Goal: Task Accomplishment & Management: Manage account settings

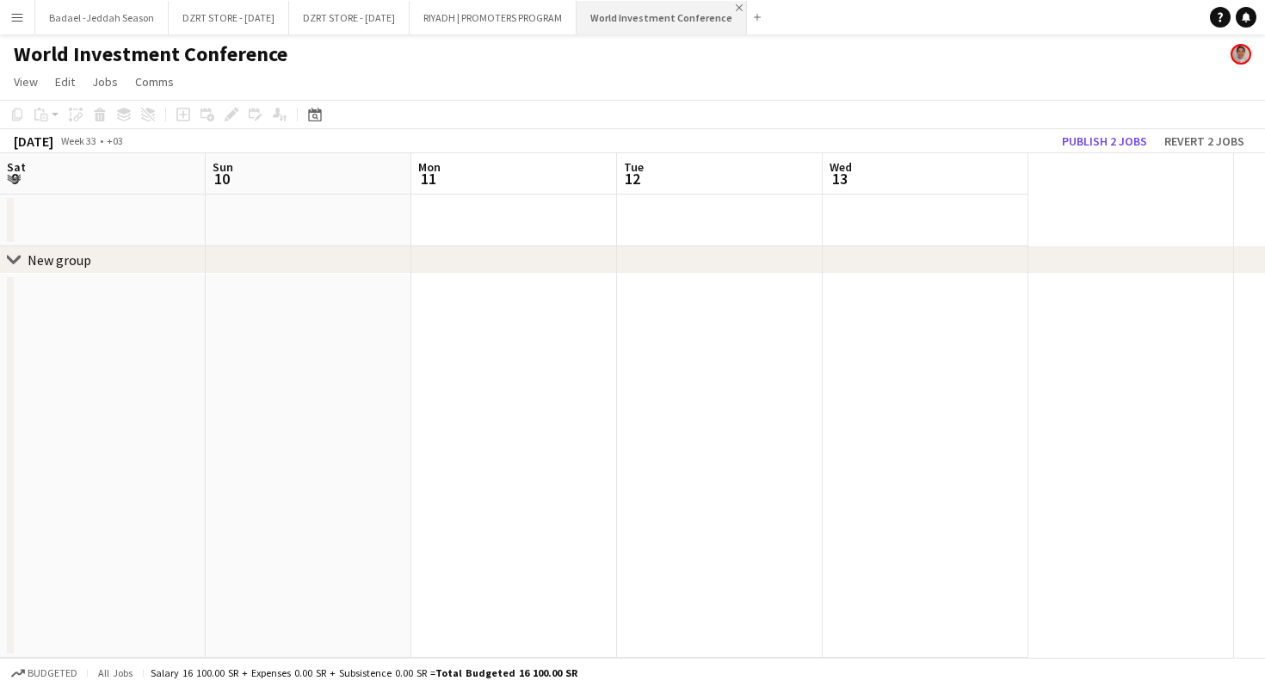
click at [741, 7] on app-icon "Close" at bounding box center [739, 7] width 7 height 7
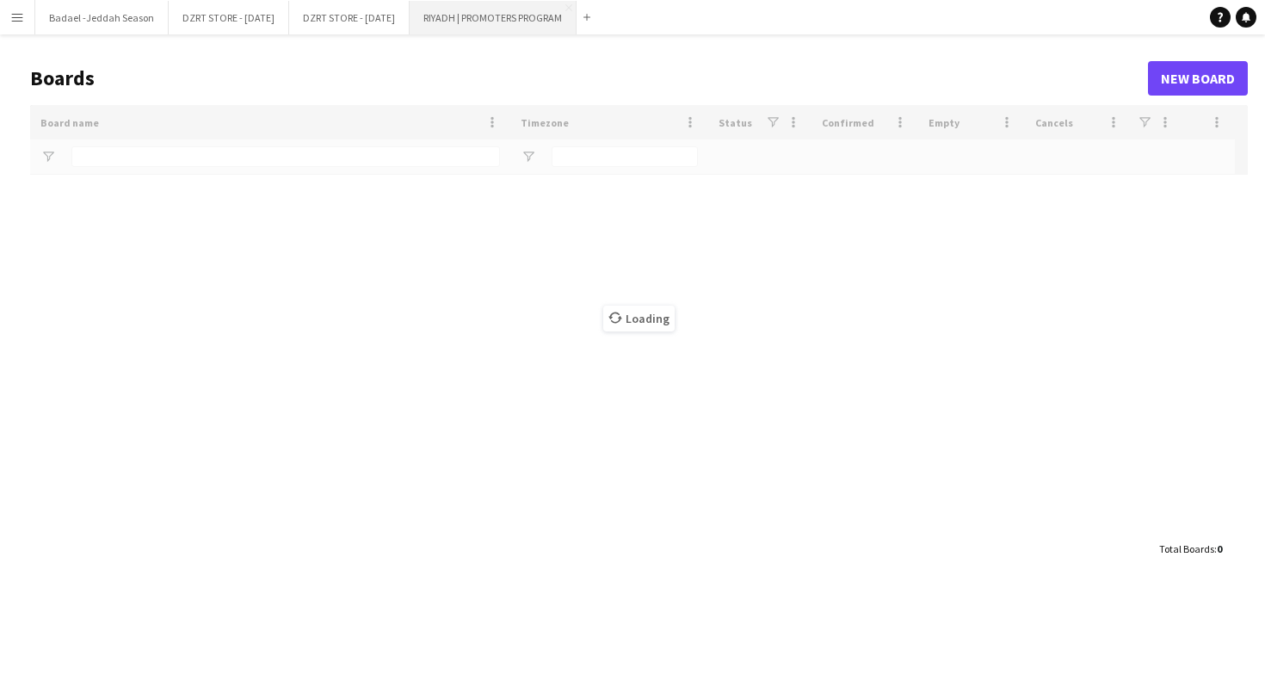
type input "******"
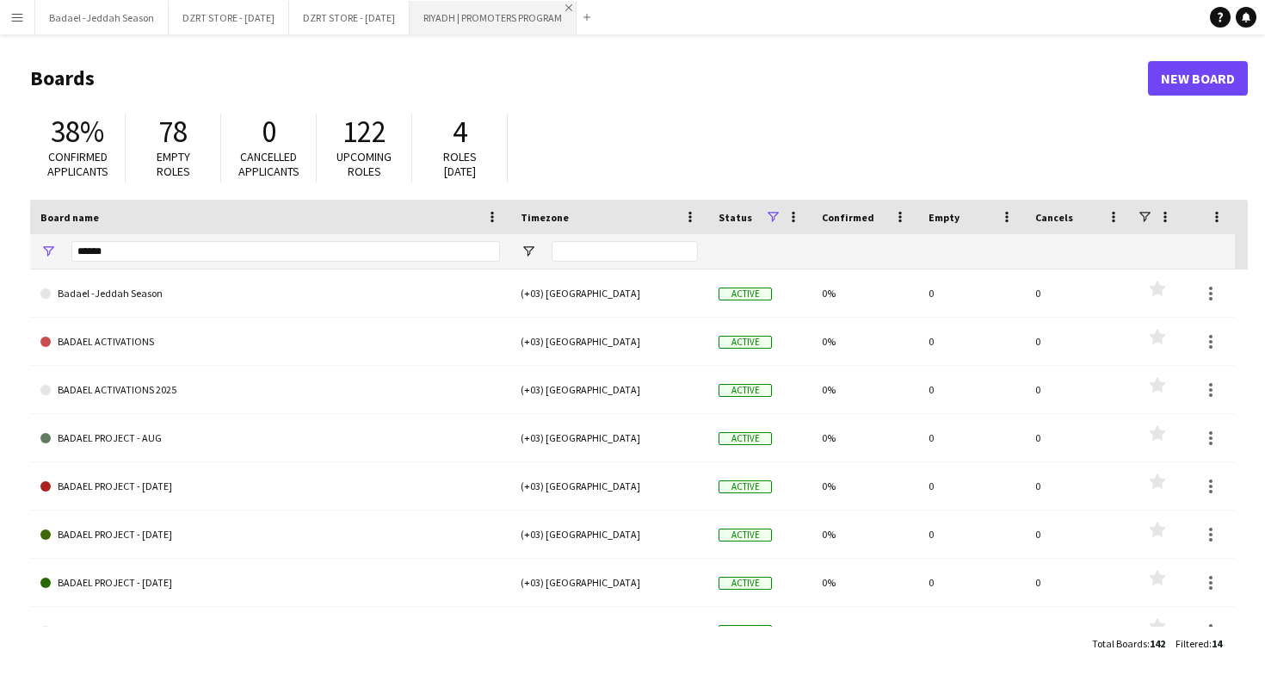
click at [572, 5] on app-icon "Close" at bounding box center [569, 7] width 7 height 7
click at [360, 22] on button "DZRT STORE - [DATE] Close" at bounding box center [349, 18] width 121 height 34
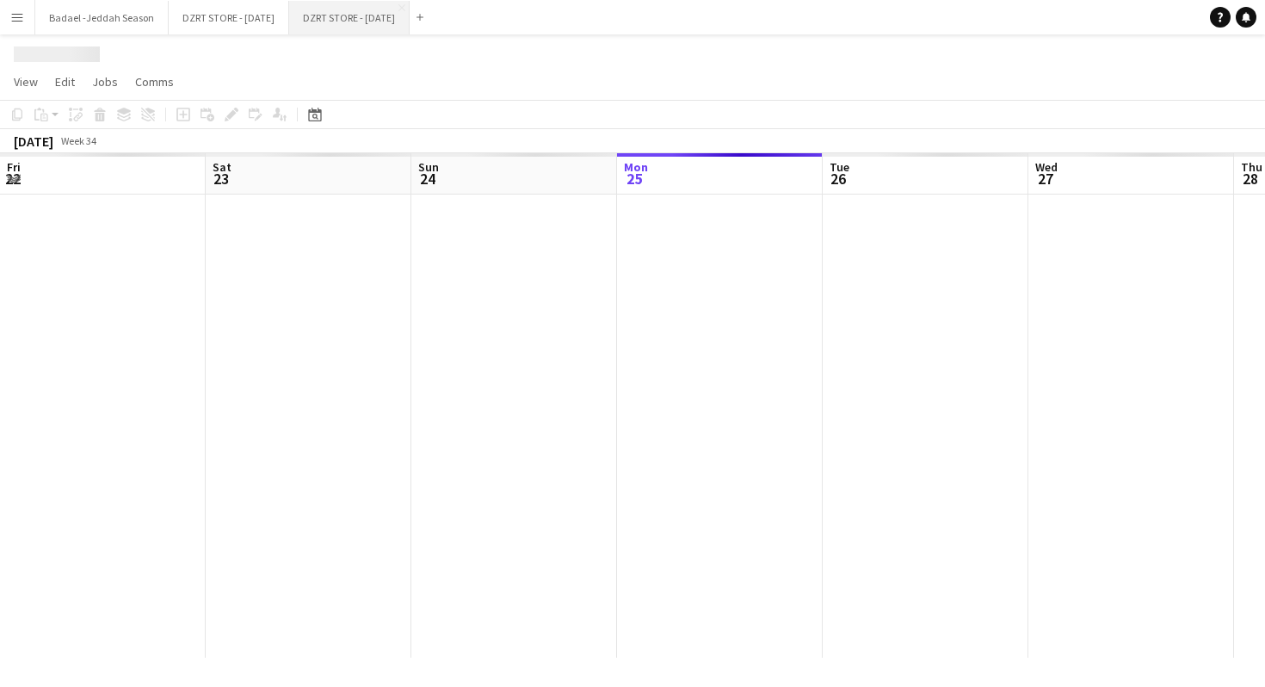
scroll to position [0, 411]
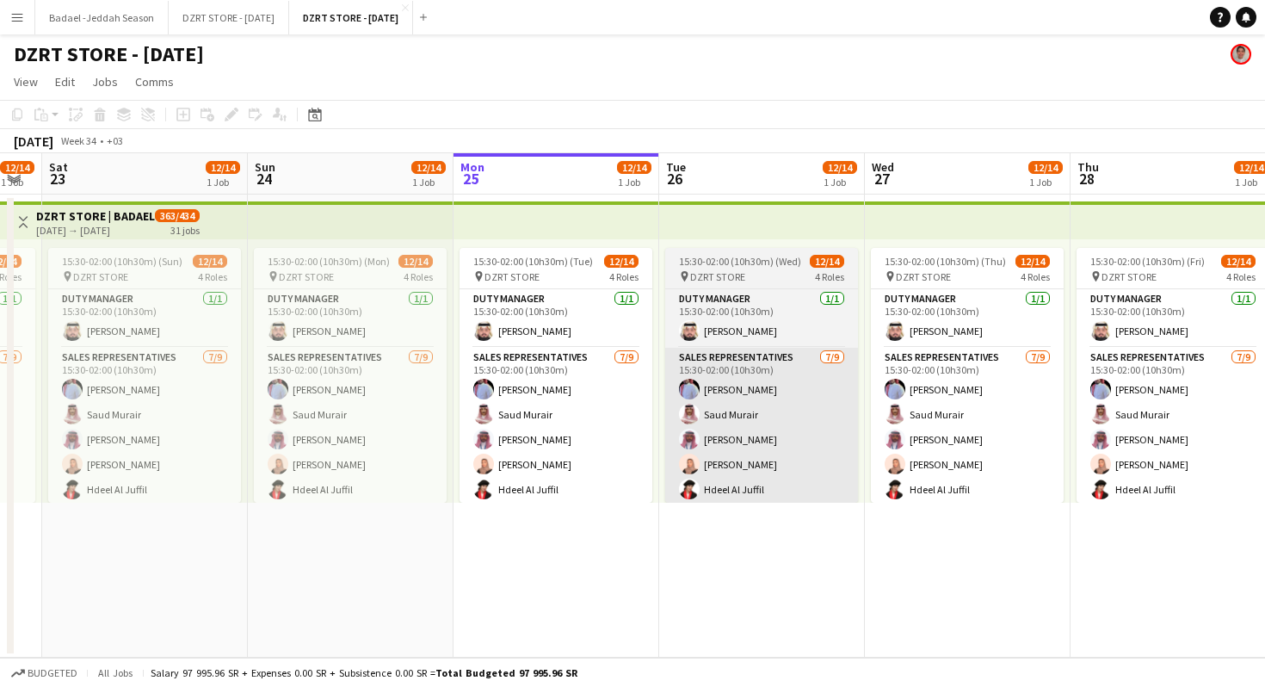
scroll to position [0, 348]
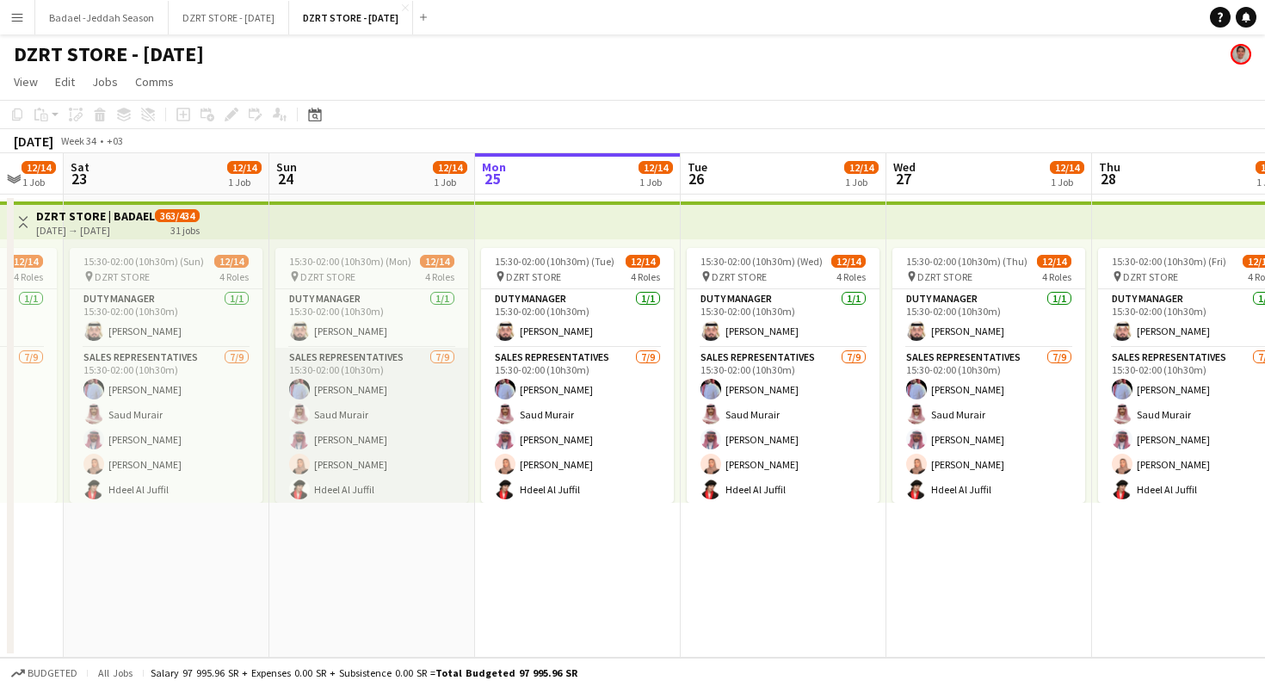
click at [427, 442] on app-card-role "SALES REPRESENTATIVES 7/9 15:30-02:00 (10h30m) Abdulrahman Mammdoh Saud Murair …" at bounding box center [371, 477] width 193 height 258
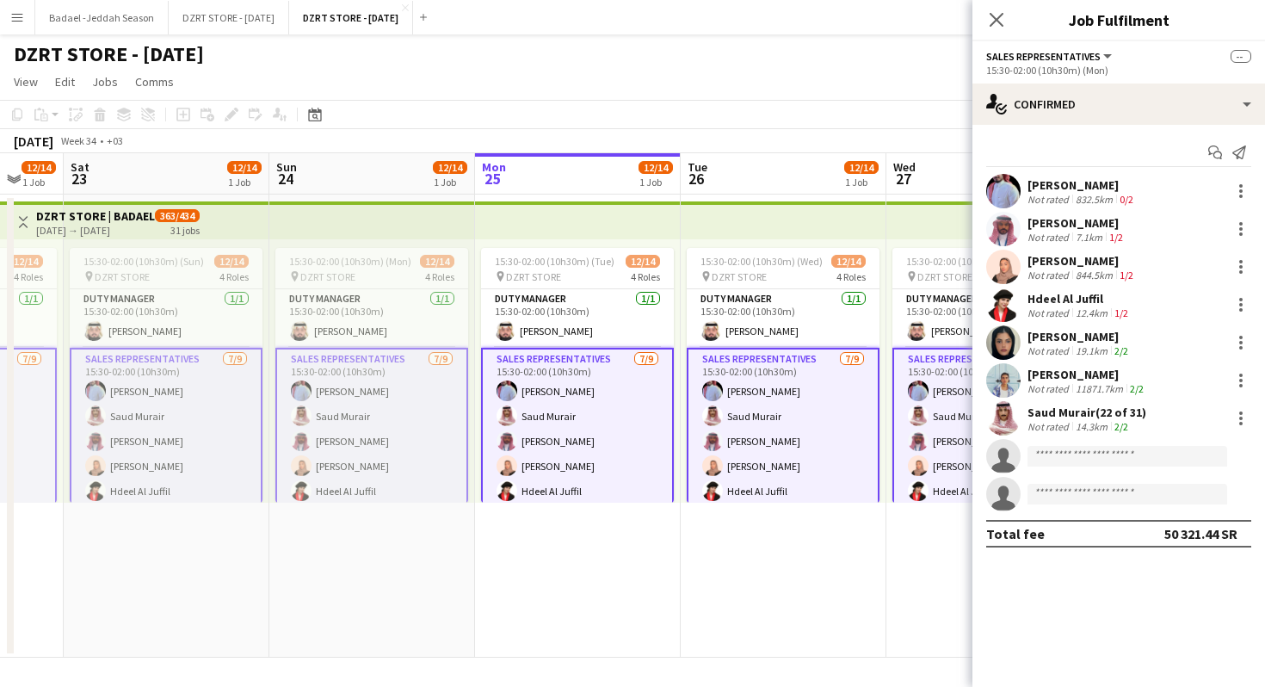
click at [427, 442] on app-card-role "SALES REPRESENTATIVES 7/9 15:30-02:00 (10h30m) Abdulrahman Mammdoh Saud Murair …" at bounding box center [371, 479] width 193 height 262
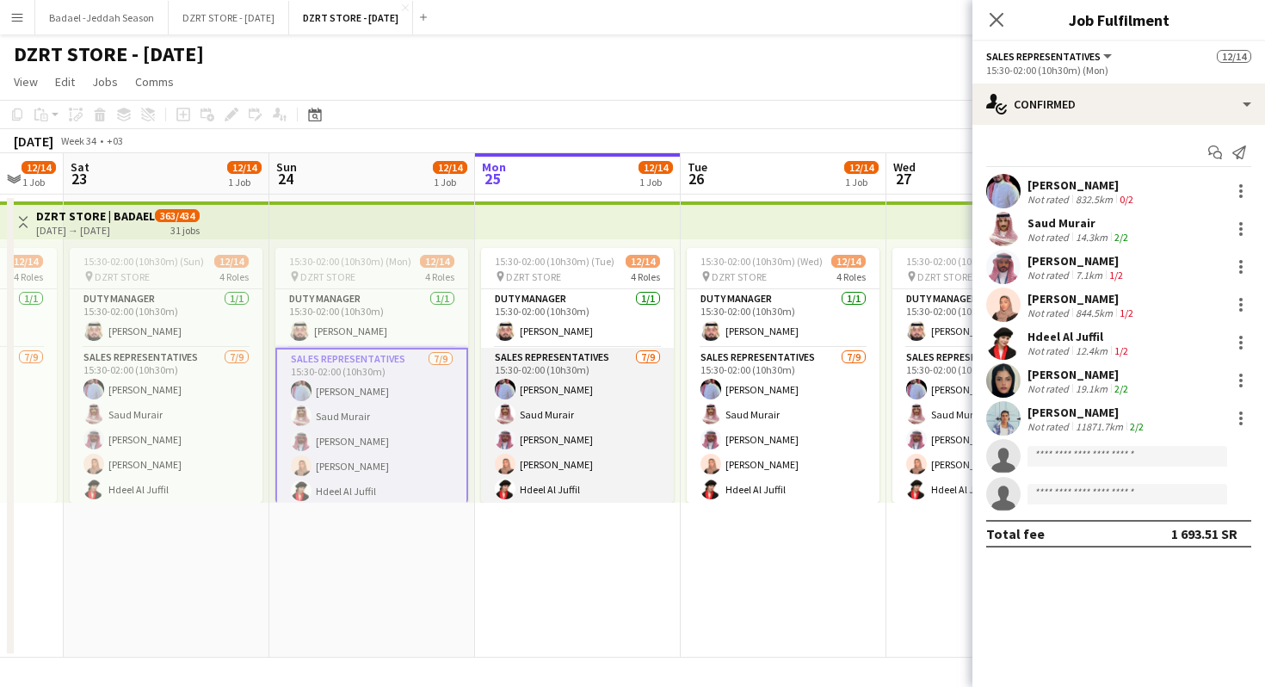
click at [566, 462] on app-card-role "SALES REPRESENTATIVES 7/9 15:30-02:00 (10h30m) Abdulrahman Mammdoh Saud Murair …" at bounding box center [577, 477] width 193 height 258
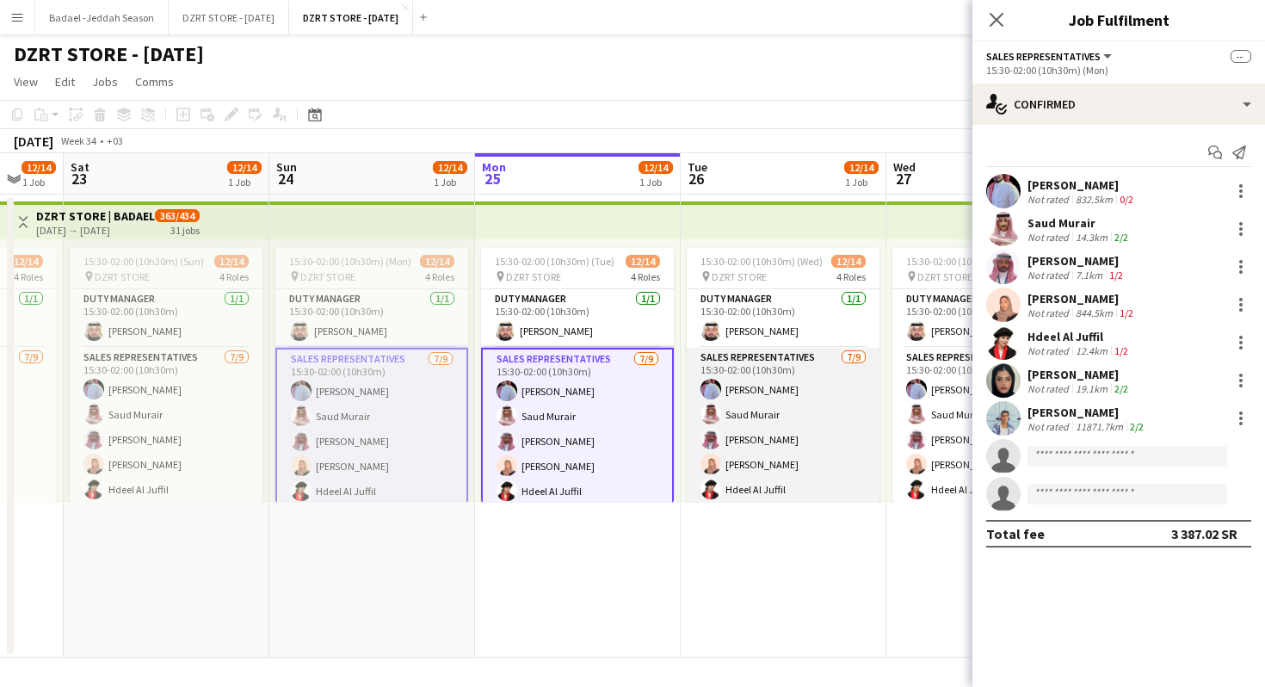
click at [768, 464] on app-card-role "SALES REPRESENTATIVES 7/9 15:30-02:00 (10h30m) Abdulrahman Mammdoh Saud Murair …" at bounding box center [783, 477] width 193 height 258
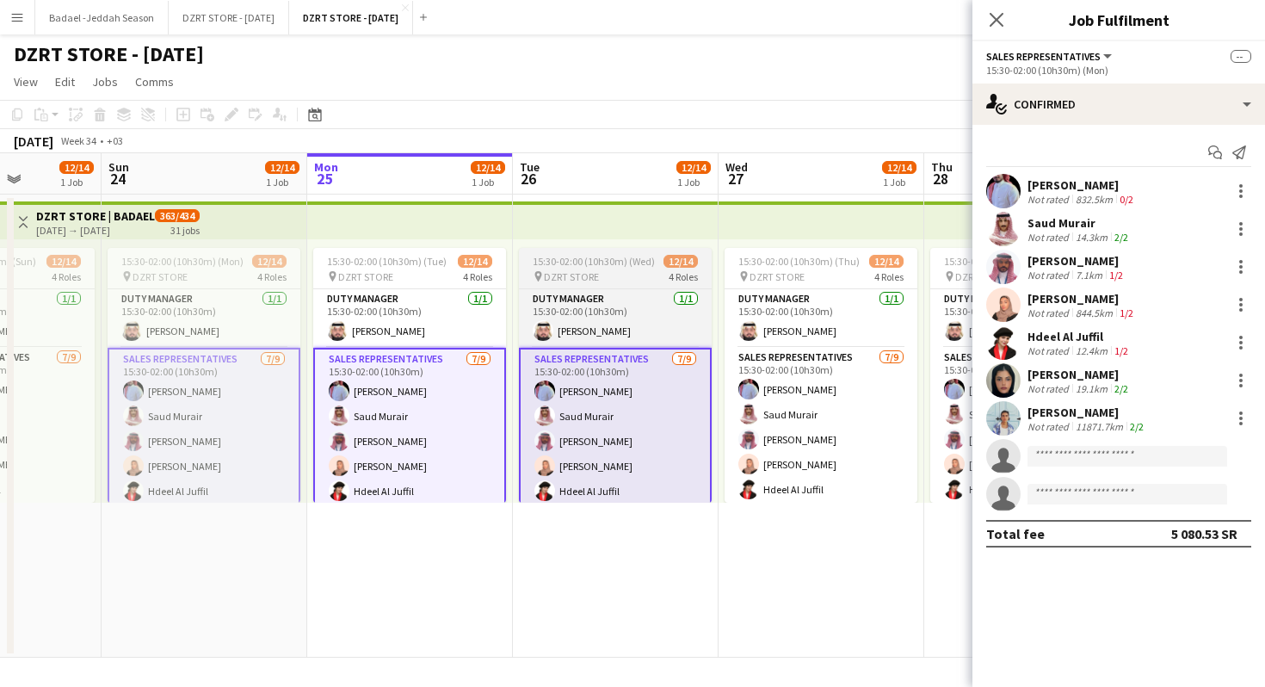
scroll to position [0, 643]
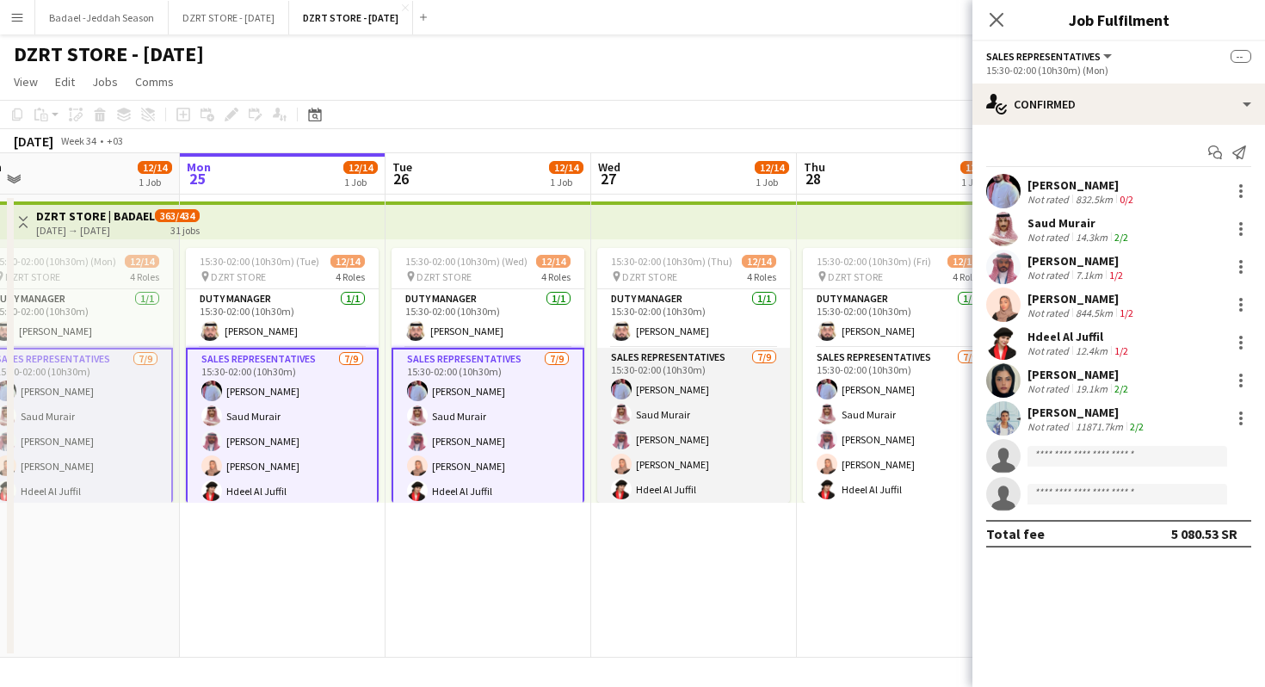
click at [704, 446] on app-card-role "SALES REPRESENTATIVES 7/9 15:30-02:00 (10h30m) Abdulrahman Mammdoh Saud Murair …" at bounding box center [693, 477] width 193 height 258
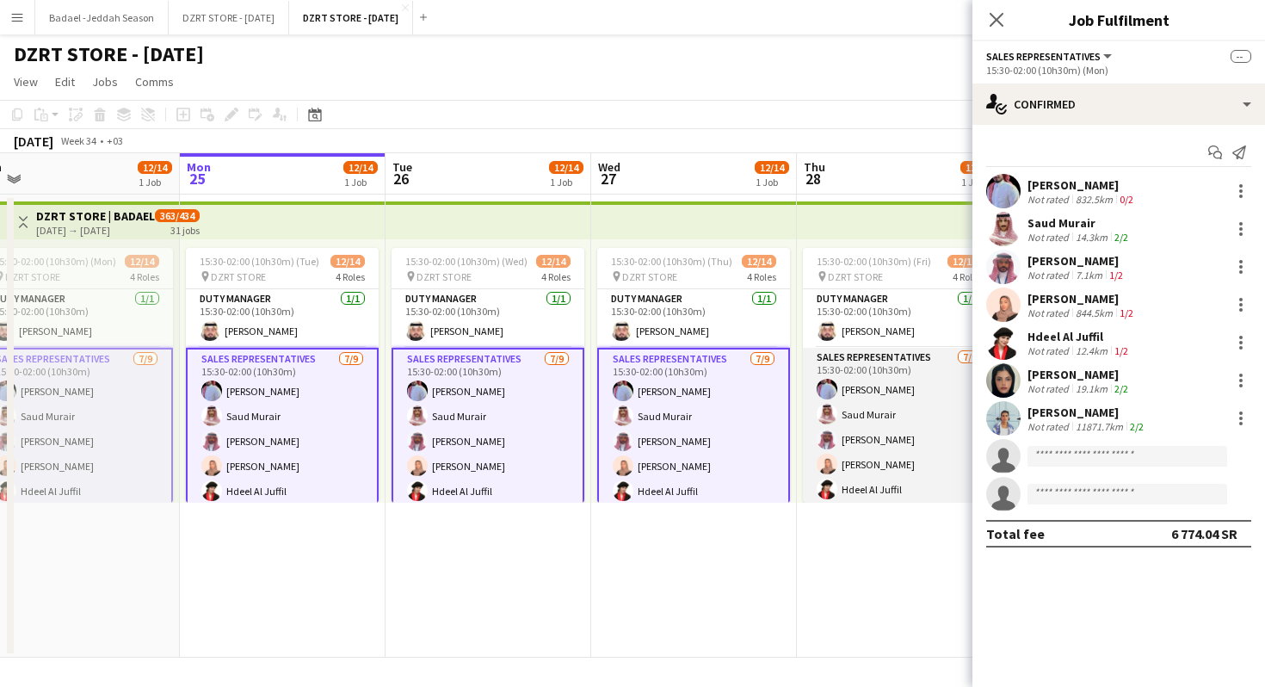
click at [876, 448] on app-card-role "SALES REPRESENTATIVES 7/9 15:30-02:00 (10h30m) Abdulrahman Mammdoh Saud Murair …" at bounding box center [899, 477] width 193 height 258
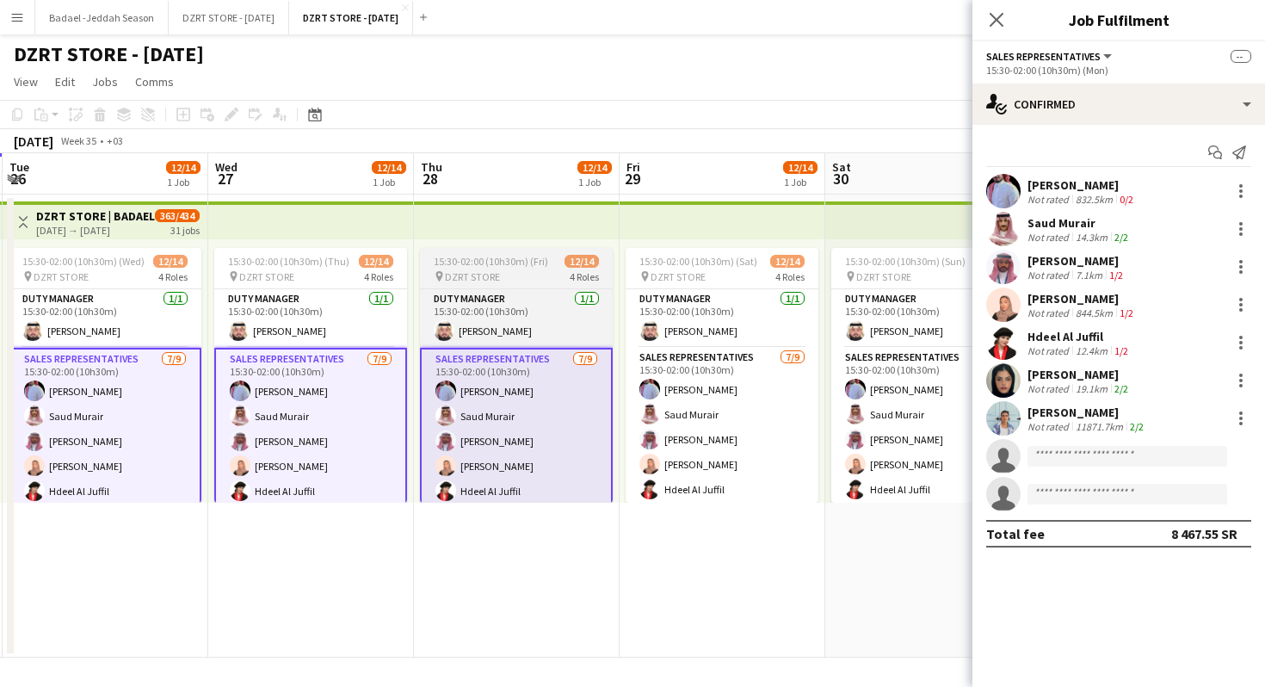
scroll to position [0, 693]
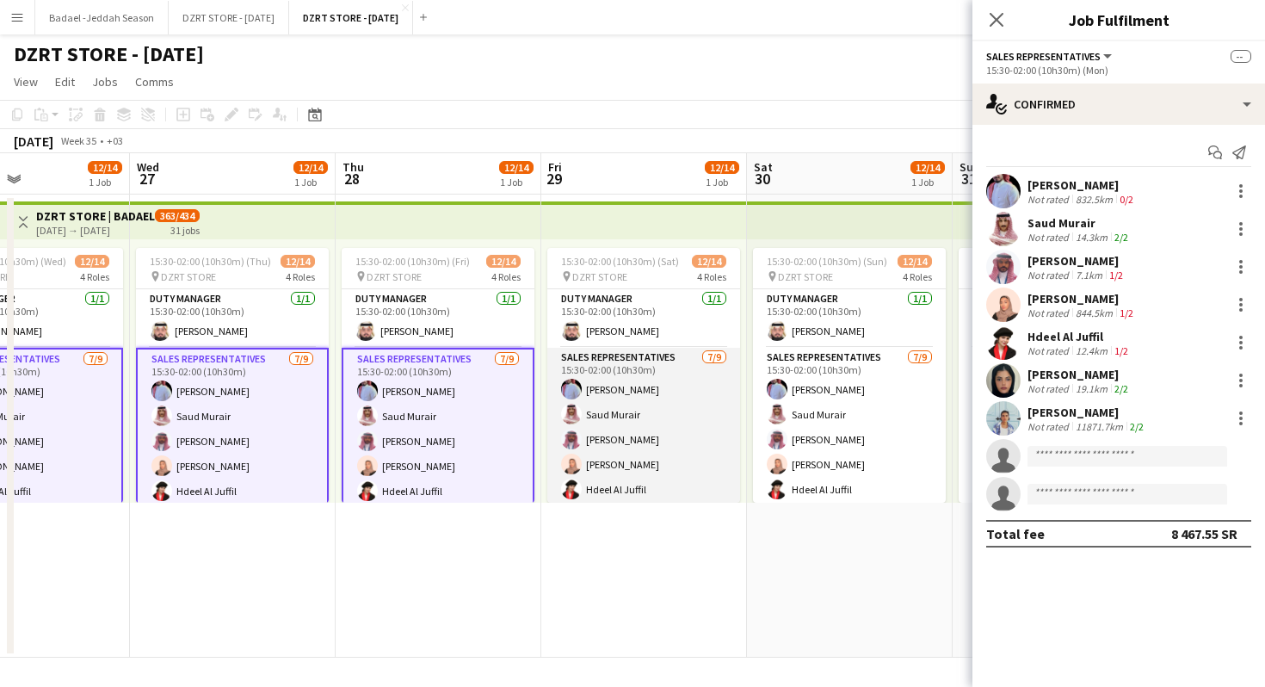
click at [659, 454] on app-card-role "SALES REPRESENTATIVES 7/9 15:30-02:00 (10h30m) Abdulrahman Mammdoh Saud Murair …" at bounding box center [643, 477] width 193 height 258
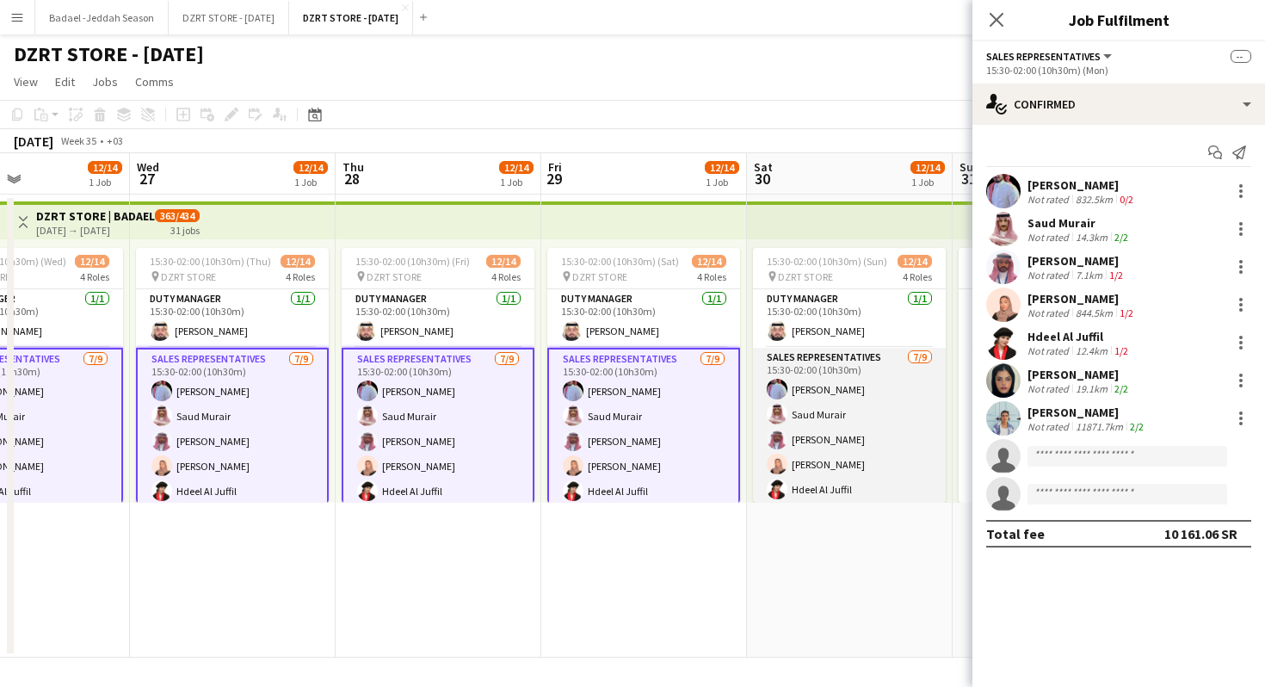
click at [808, 458] on app-card-role "SALES REPRESENTATIVES 7/9 15:30-02:00 (10h30m) Abdulrahman Mammdoh Saud Murair …" at bounding box center [849, 477] width 193 height 258
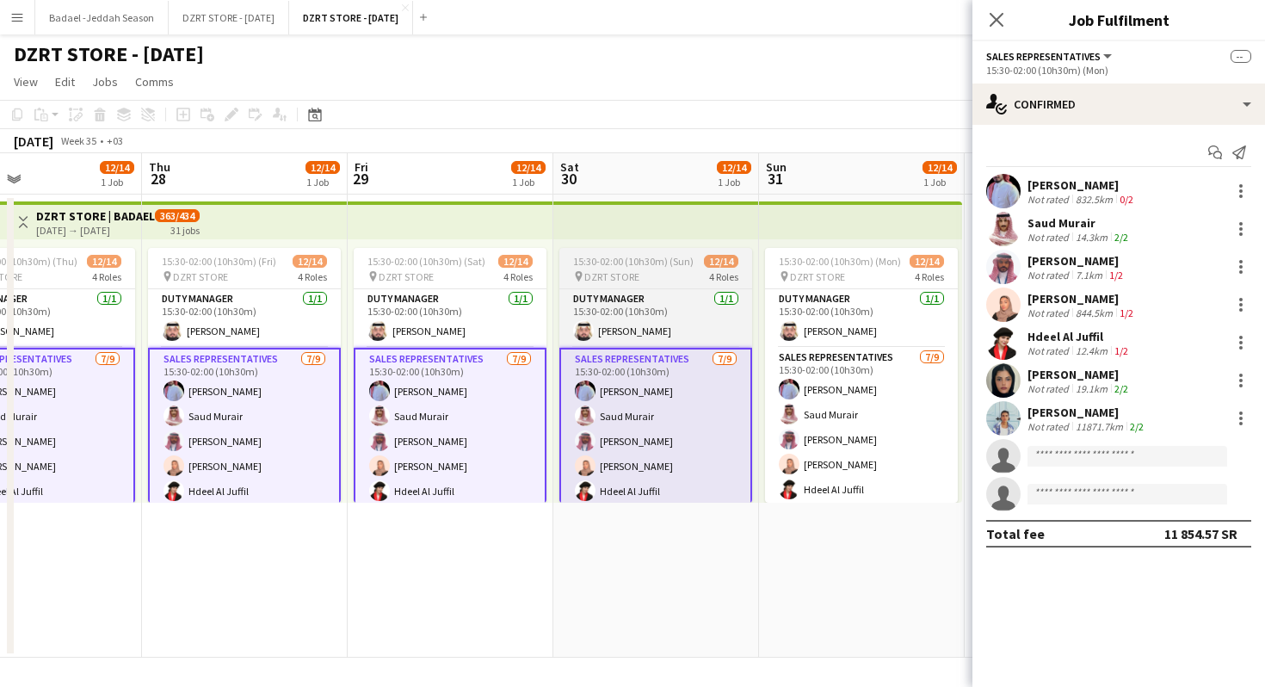
scroll to position [0, 574]
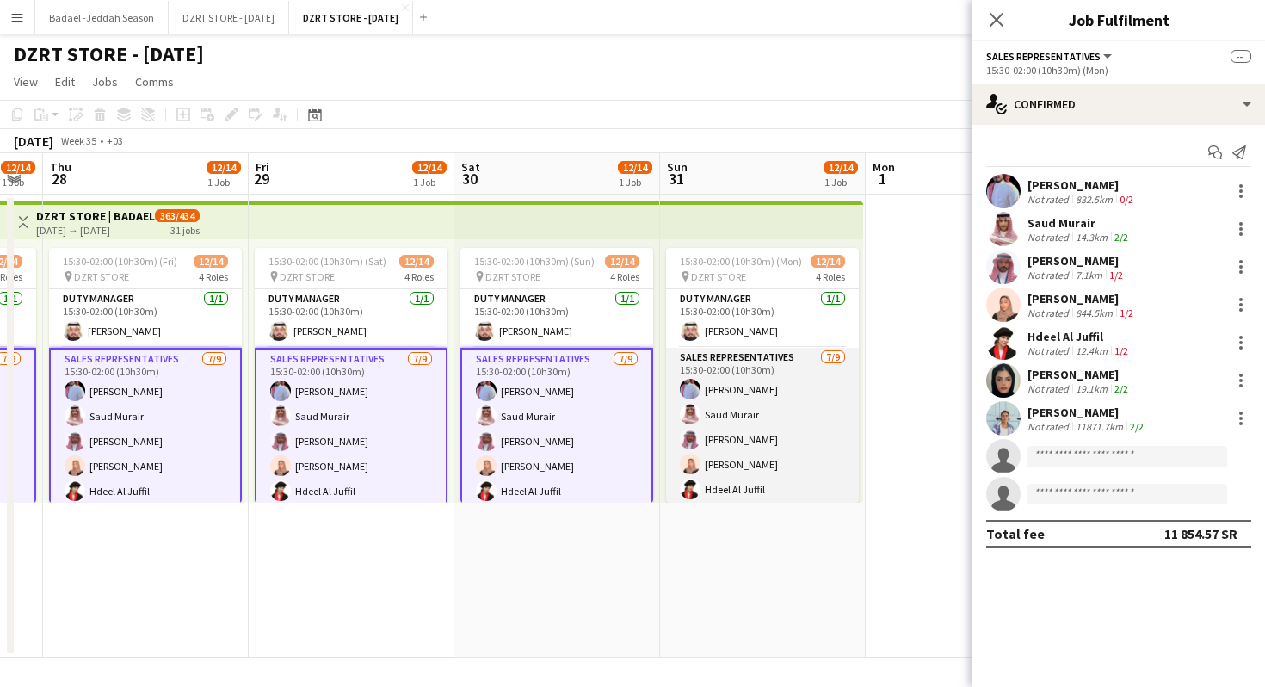
click at [763, 439] on app-card-role "SALES REPRESENTATIVES 7/9 15:30-02:00 (10h30m) Abdulrahman Mammdoh Saud Murair …" at bounding box center [762, 477] width 193 height 258
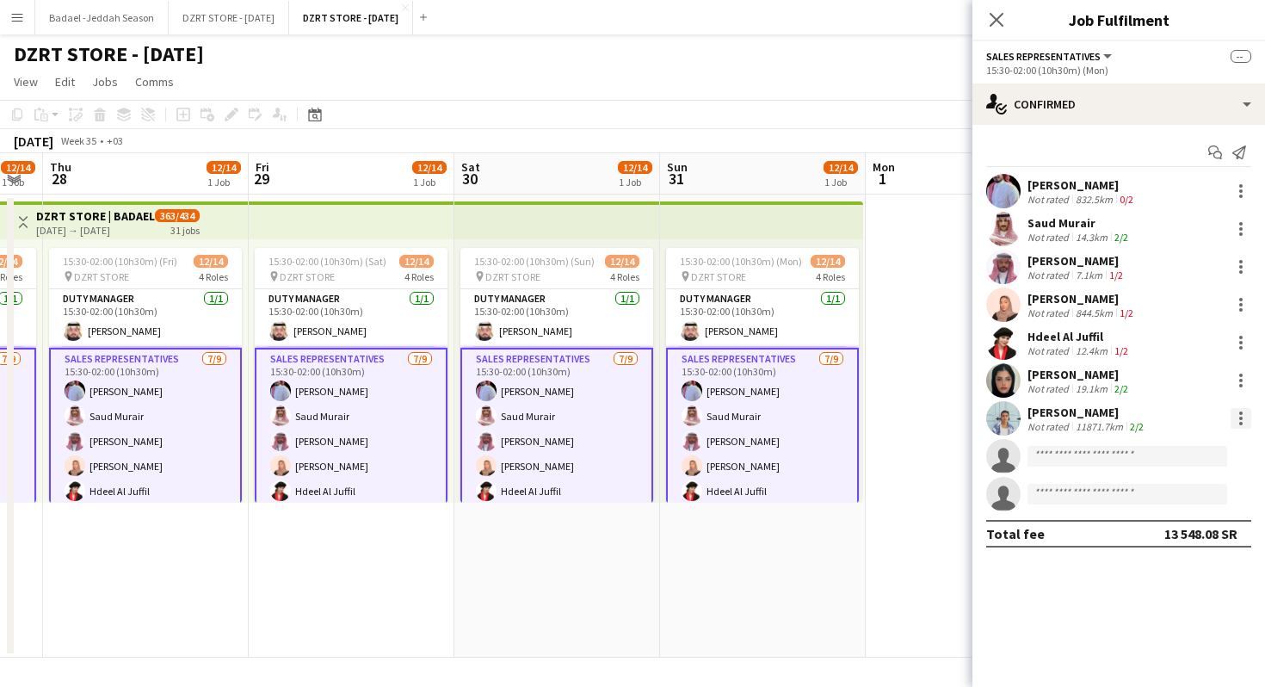
click at [1241, 418] on div at bounding box center [1240, 418] width 3 height 3
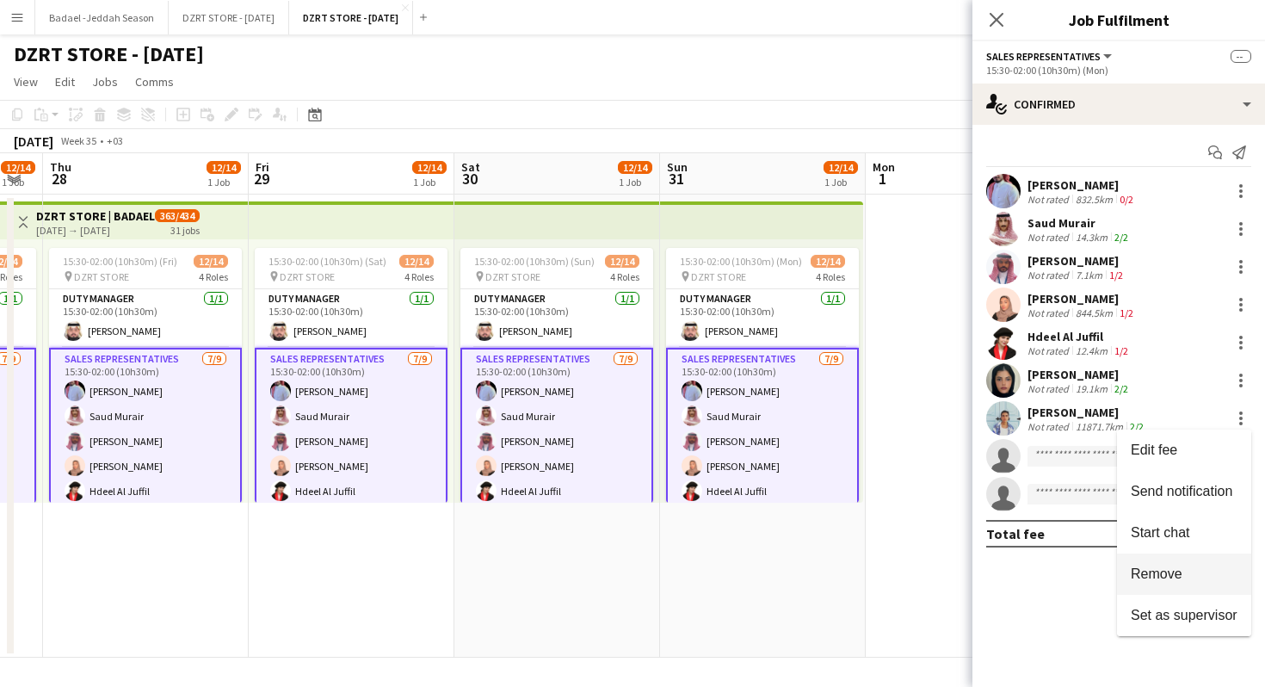
click at [1152, 575] on span "Remove" at bounding box center [1157, 573] width 52 height 15
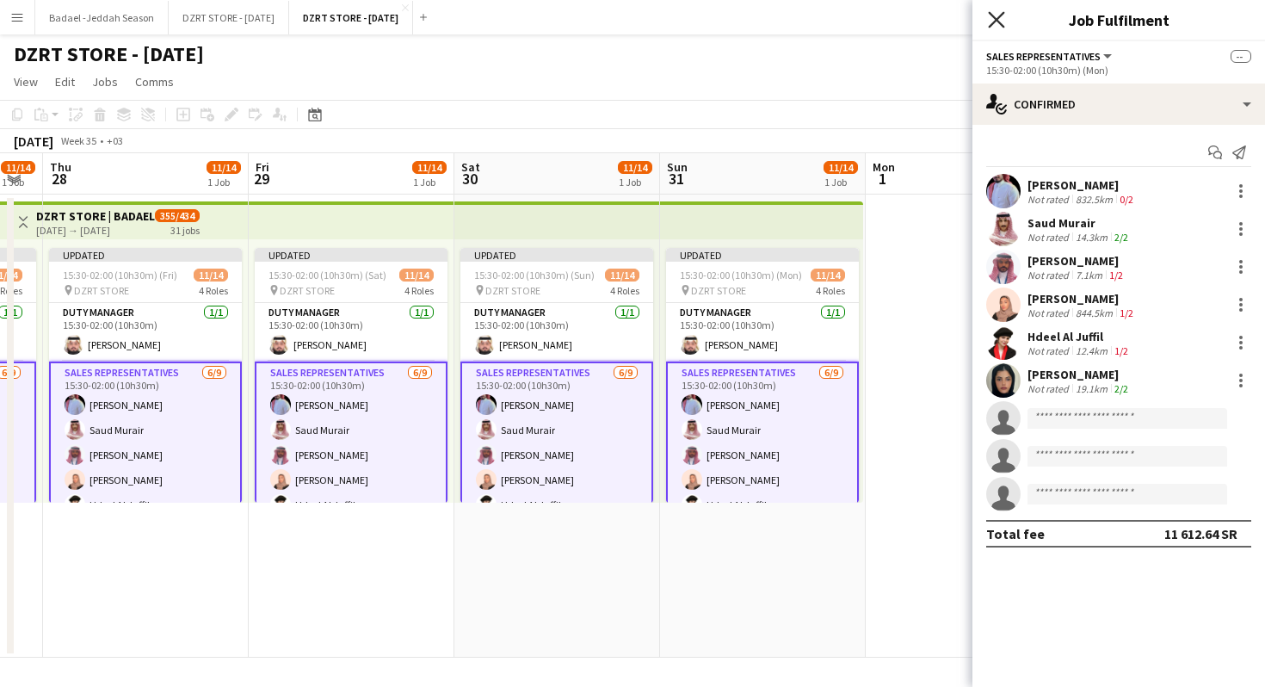
click at [998, 12] on icon "Close pop-in" at bounding box center [996, 19] width 16 height 16
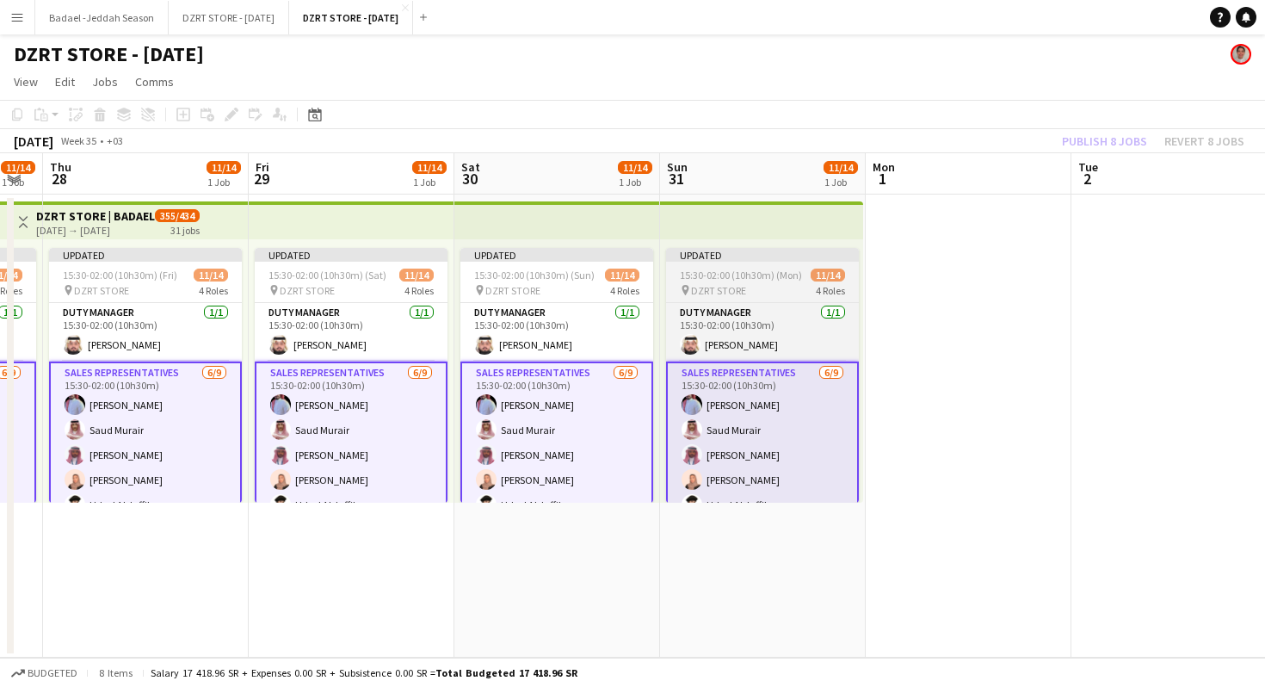
click at [704, 275] on span "15:30-02:00 (10h30m) (Mon)" at bounding box center [741, 275] width 122 height 13
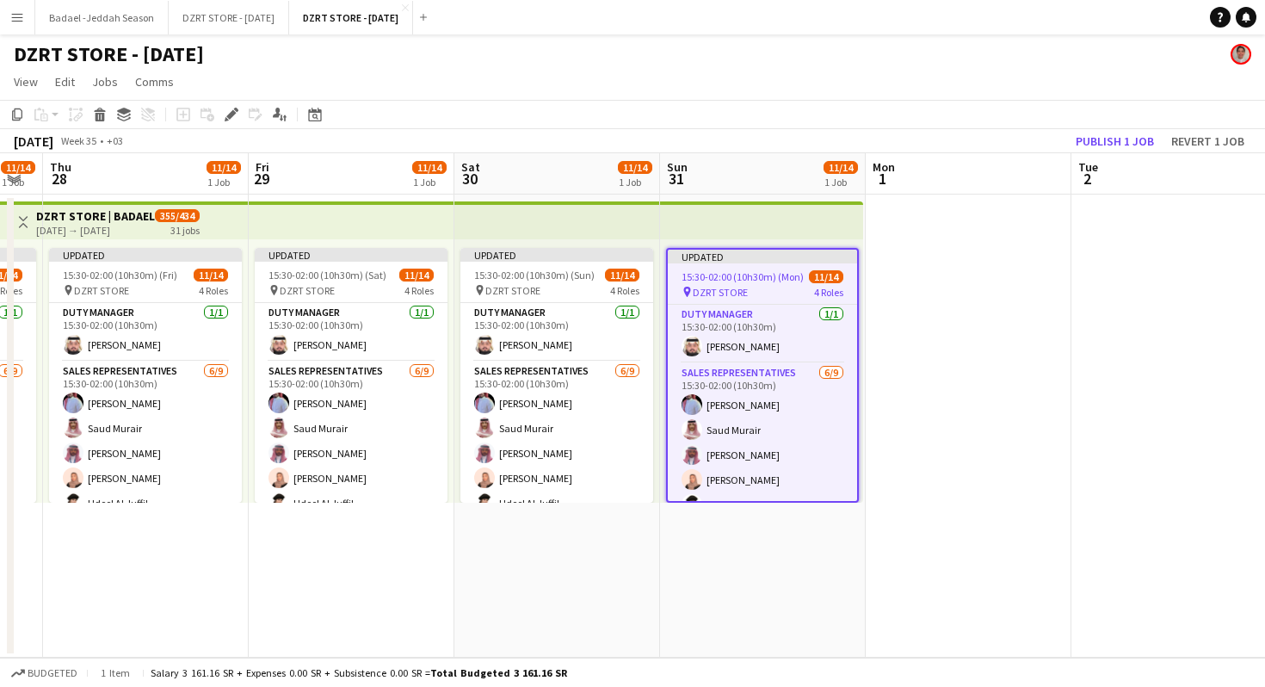
click at [544, 220] on app-top-bar at bounding box center [557, 220] width 206 height 38
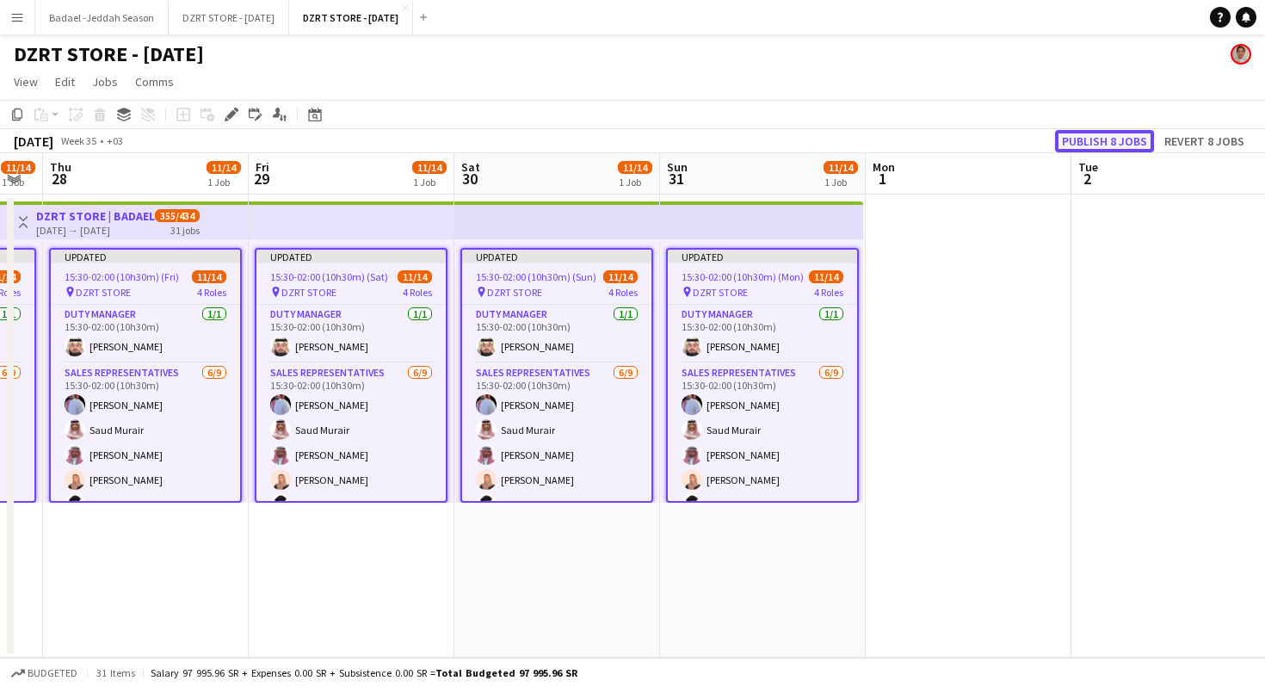
click at [1108, 138] on button "Publish 8 jobs" at bounding box center [1104, 141] width 99 height 22
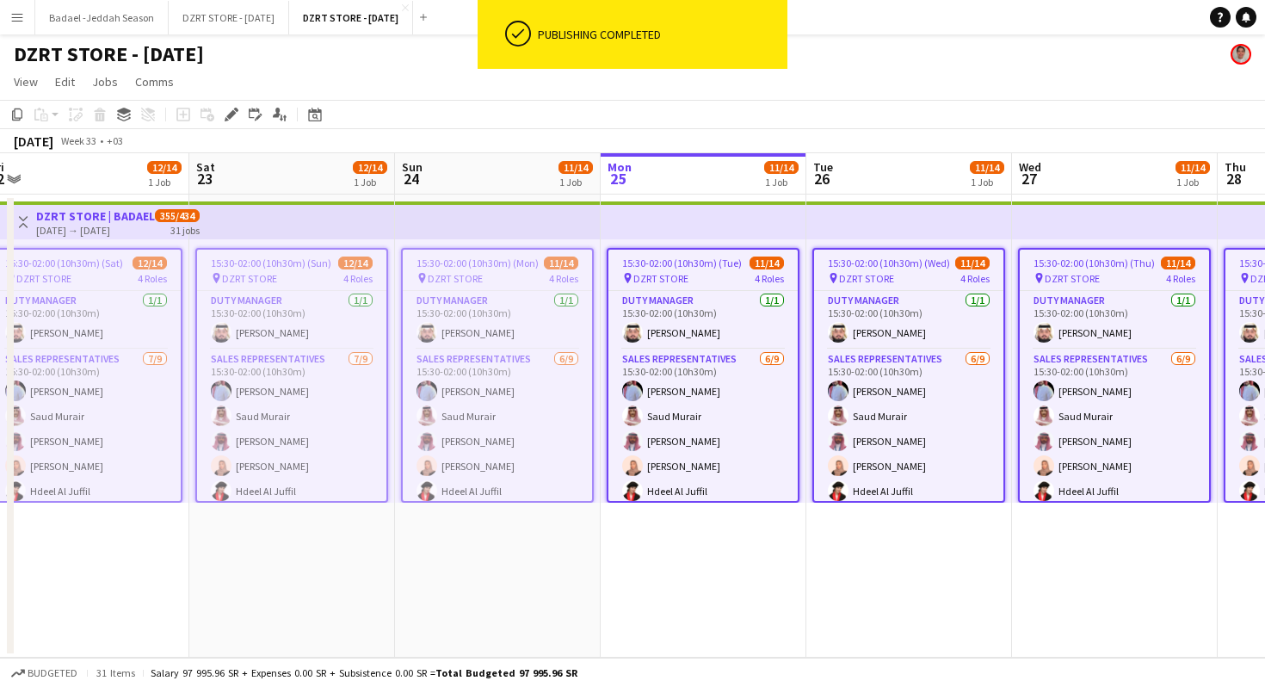
scroll to position [0, 695]
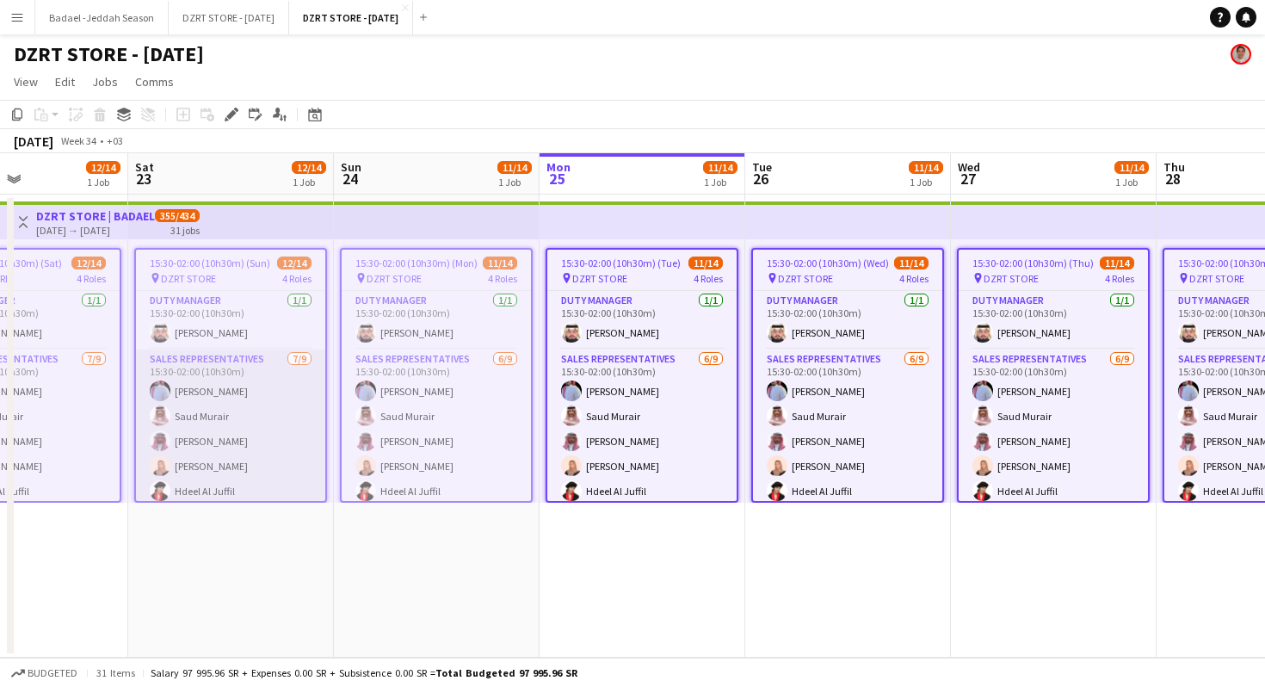
click at [275, 460] on app-card-role "SALES REPRESENTATIVES 7/9 15:30-02:00 (10h30m) Abdulrahman Mammdoh Saud Murair …" at bounding box center [230, 478] width 189 height 258
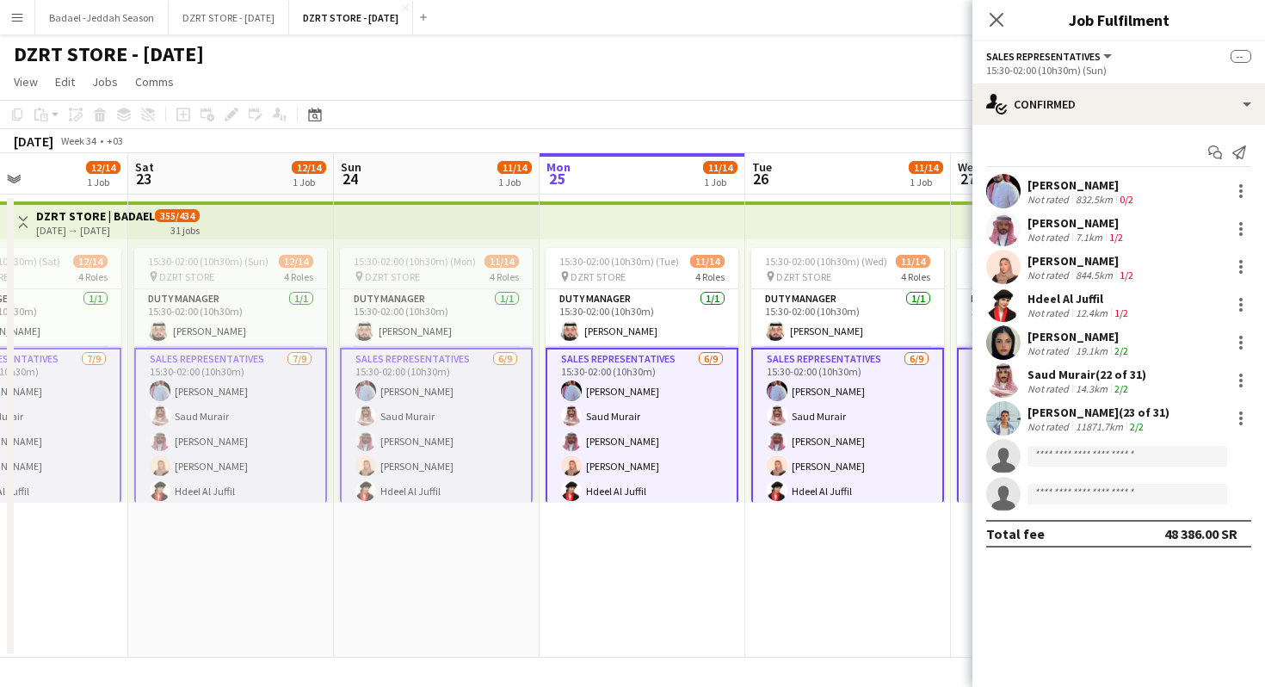
click at [275, 460] on app-card-role "SALES REPRESENTATIVES 7/9 15:30-02:00 (10h30m) Abdulrahman Mammdoh Saud Murair …" at bounding box center [230, 479] width 193 height 262
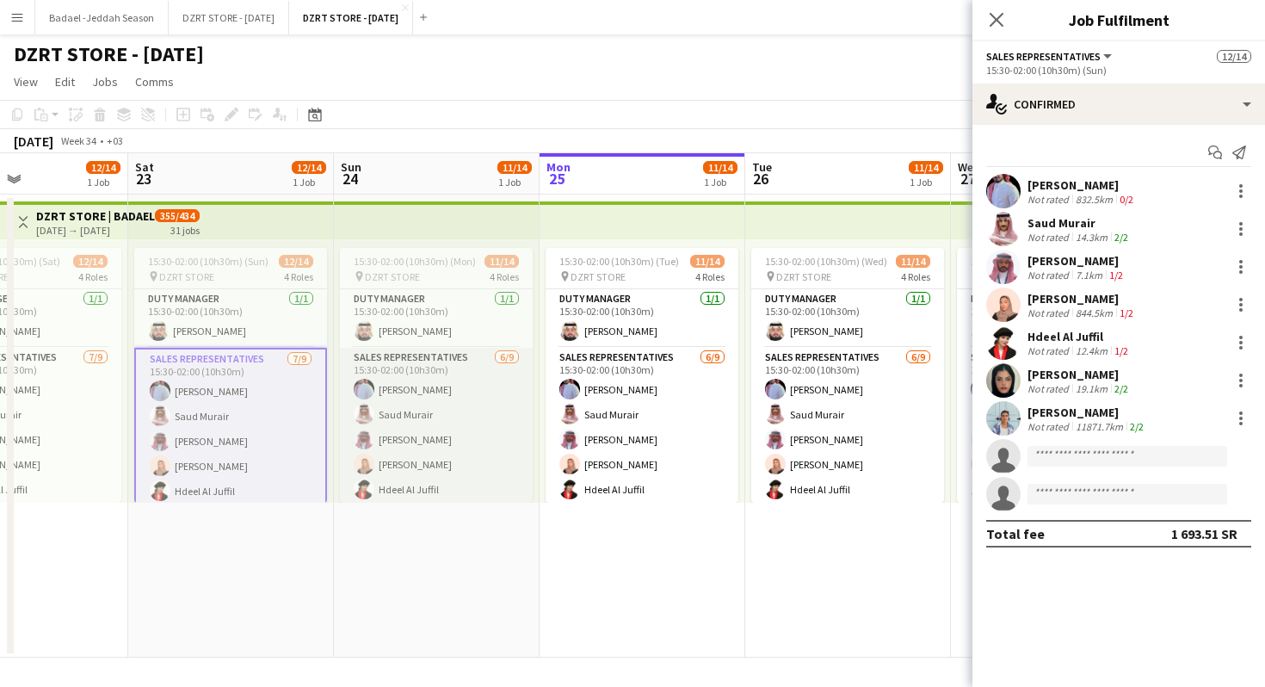
click at [427, 457] on app-card-role "SALES REPRESENTATIVES 6/9 15:30-02:00 (10h30m) Abdulrahman Mammdoh Saud Murair …" at bounding box center [436, 477] width 193 height 258
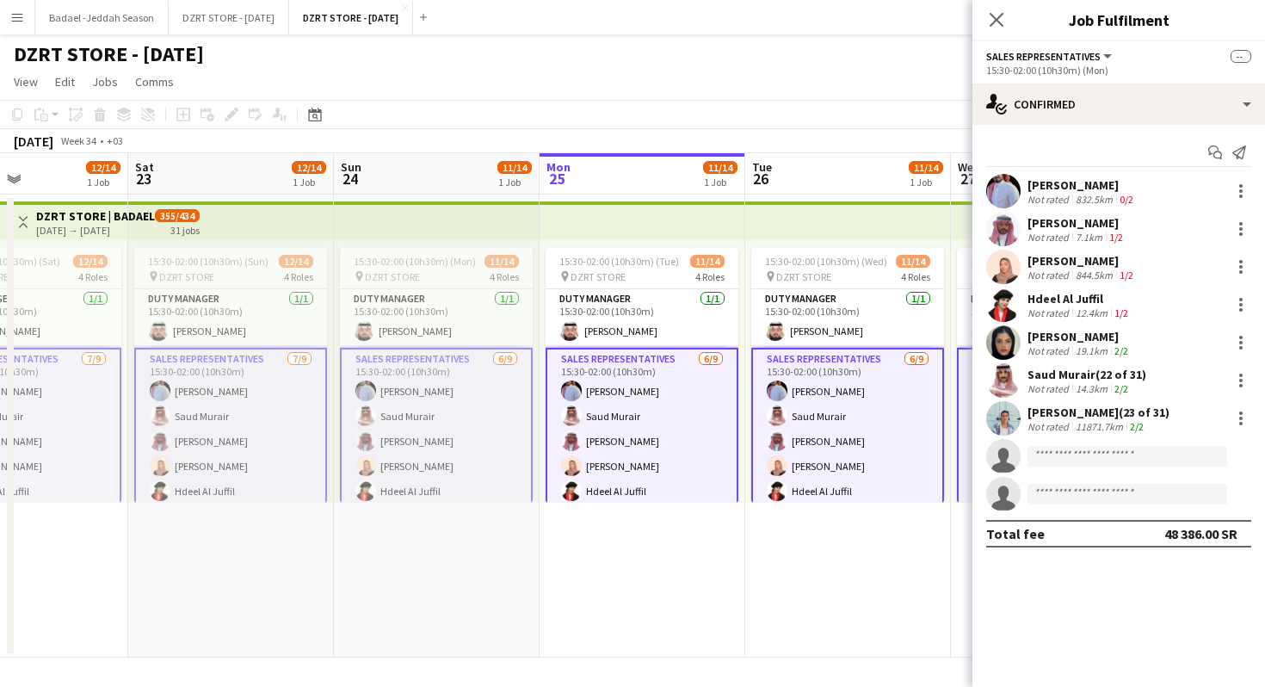
click at [427, 457] on app-card-role "SALES REPRESENTATIVES 6/9 15:30-02:00 (10h30m) Abdulrahman Mammdoh Saud Murair …" at bounding box center [436, 479] width 193 height 262
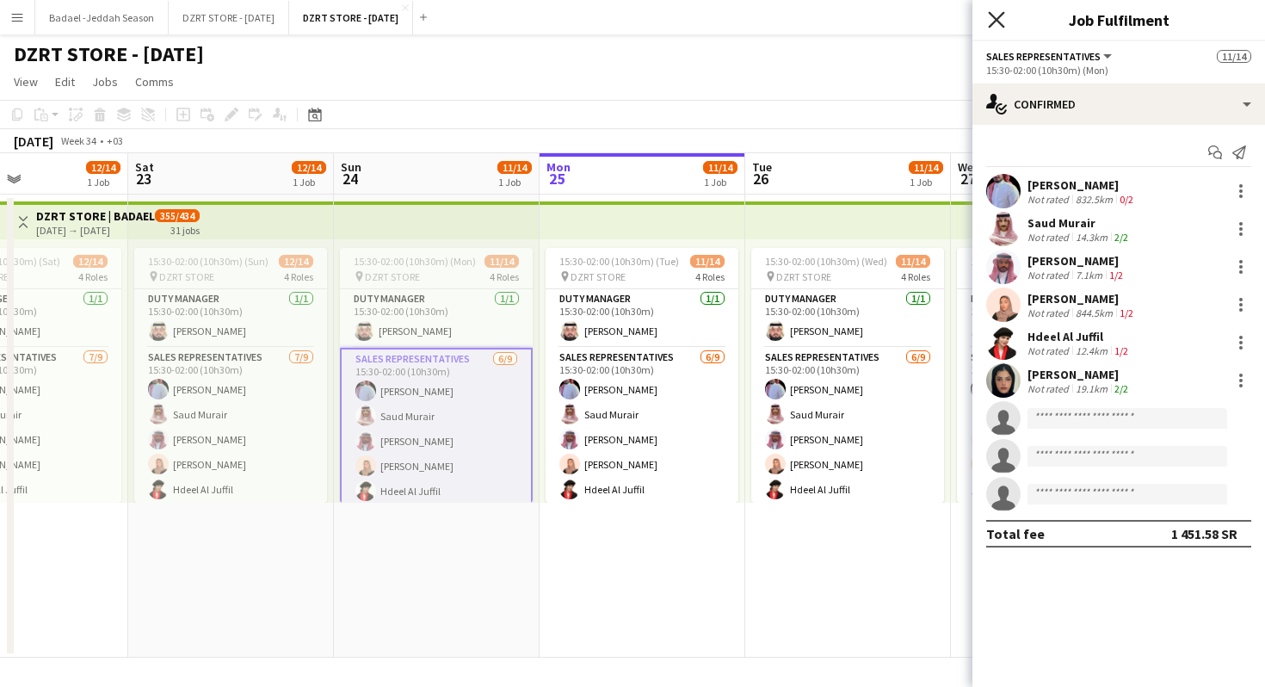
click at [997, 18] on icon "Close pop-in" at bounding box center [996, 19] width 16 height 16
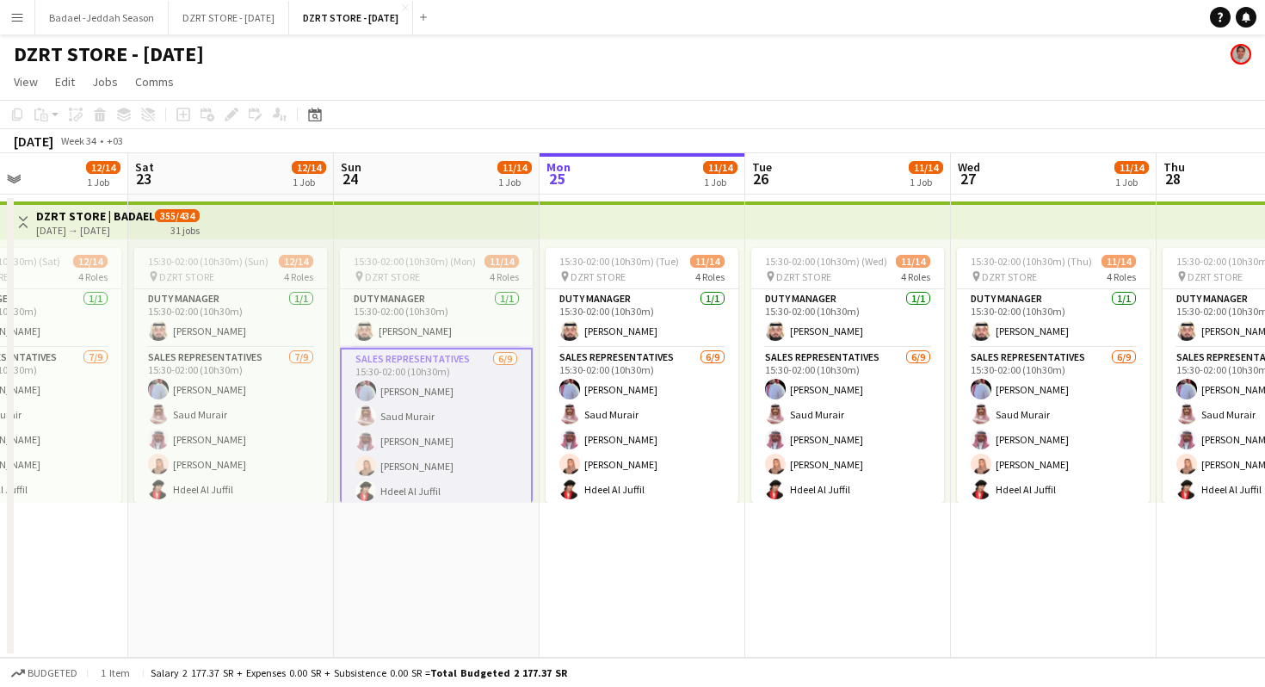
click at [884, 70] on app-page-menu "View Day view expanded Day view collapsed Month view Date picker Jump to today …" at bounding box center [632, 83] width 1265 height 33
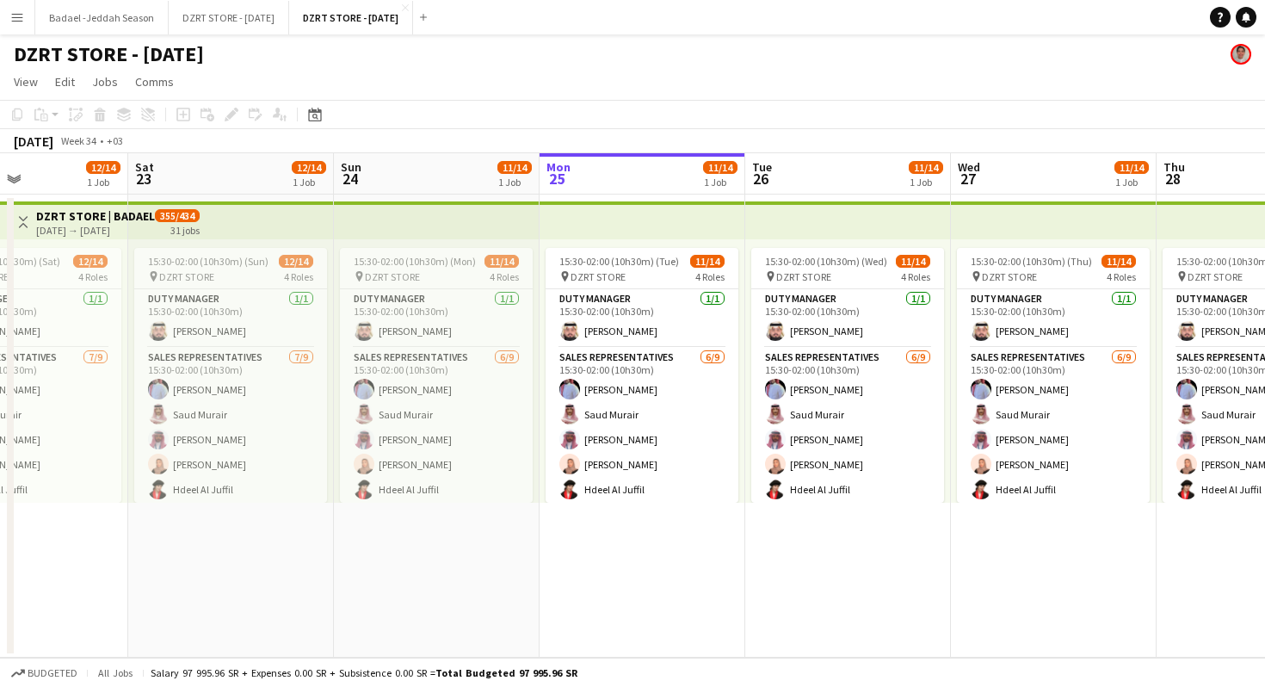
click at [833, 77] on app-page-menu "View Day view expanded Day view collapsed Month view Date picker Jump to today …" at bounding box center [632, 83] width 1265 height 33
click at [212, 18] on button "DZRT STORE - JULY25 Close" at bounding box center [229, 18] width 121 height 34
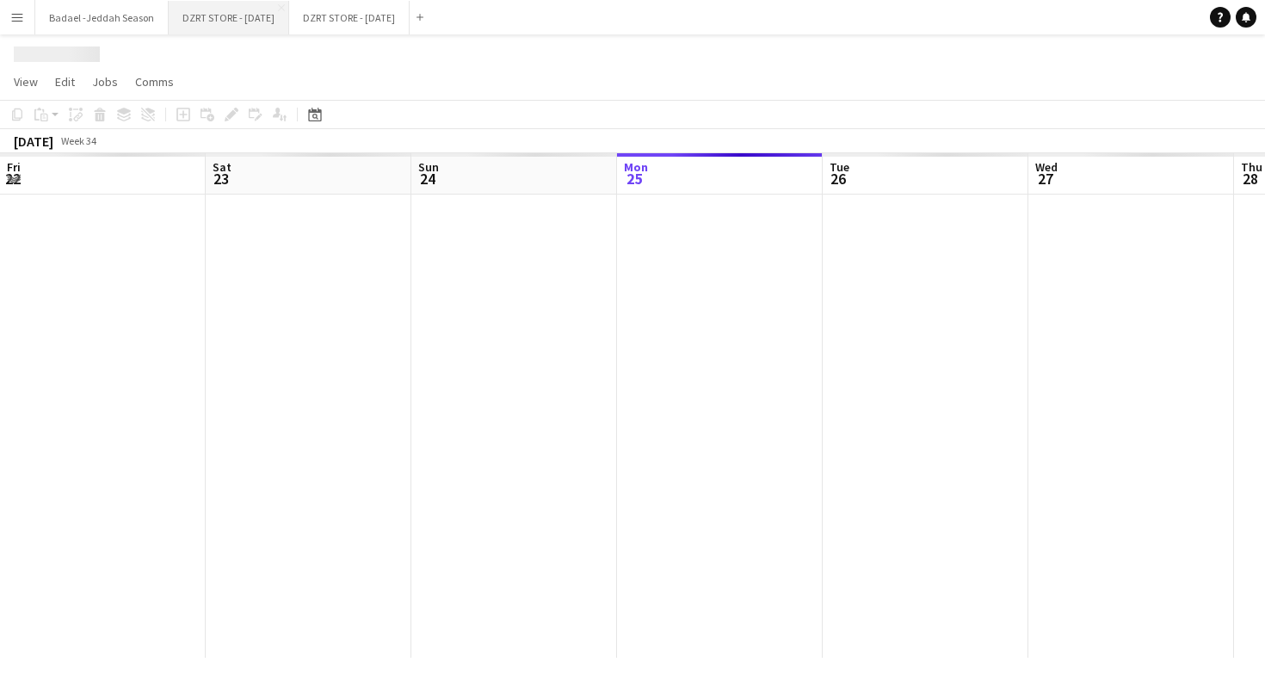
scroll to position [0, 411]
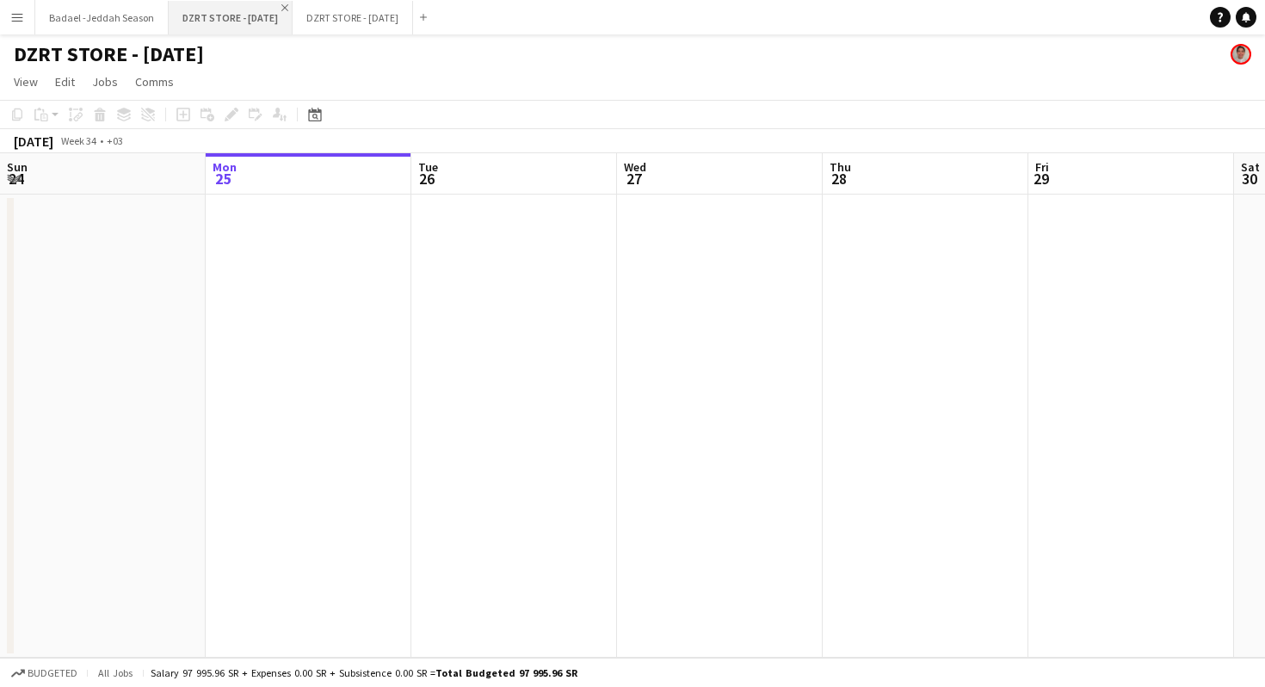
click at [281, 6] on app-icon "Close" at bounding box center [284, 7] width 7 height 7
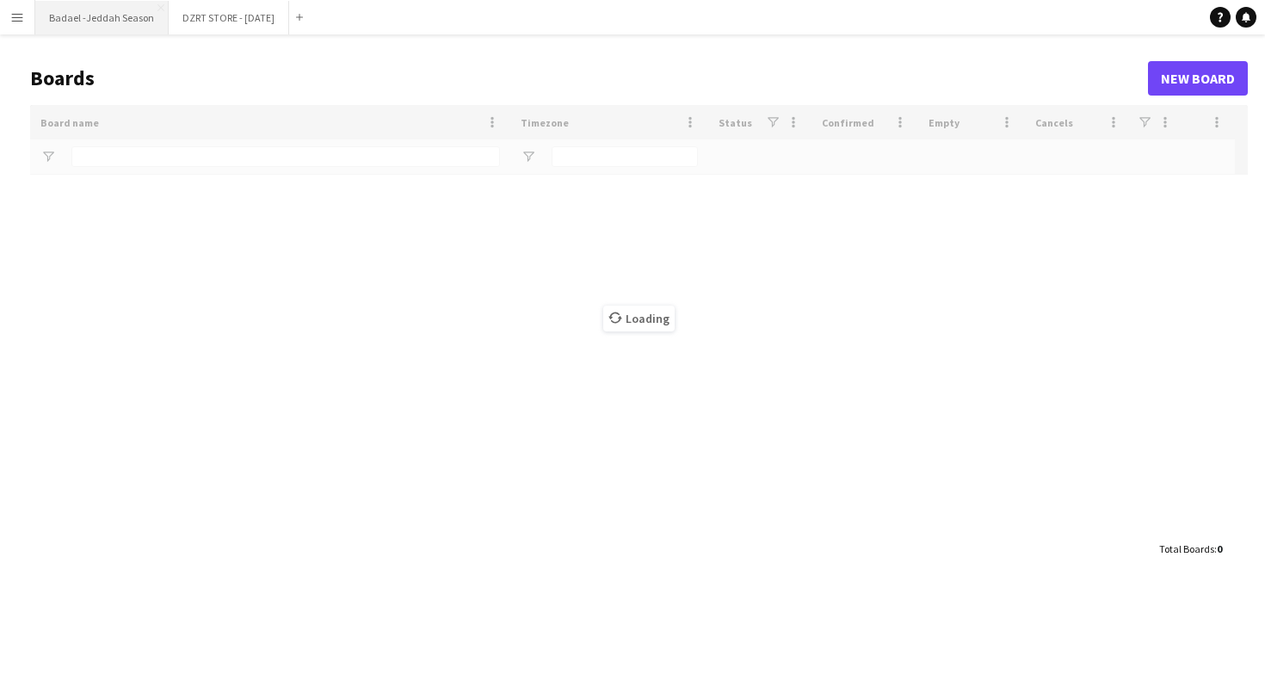
type input "******"
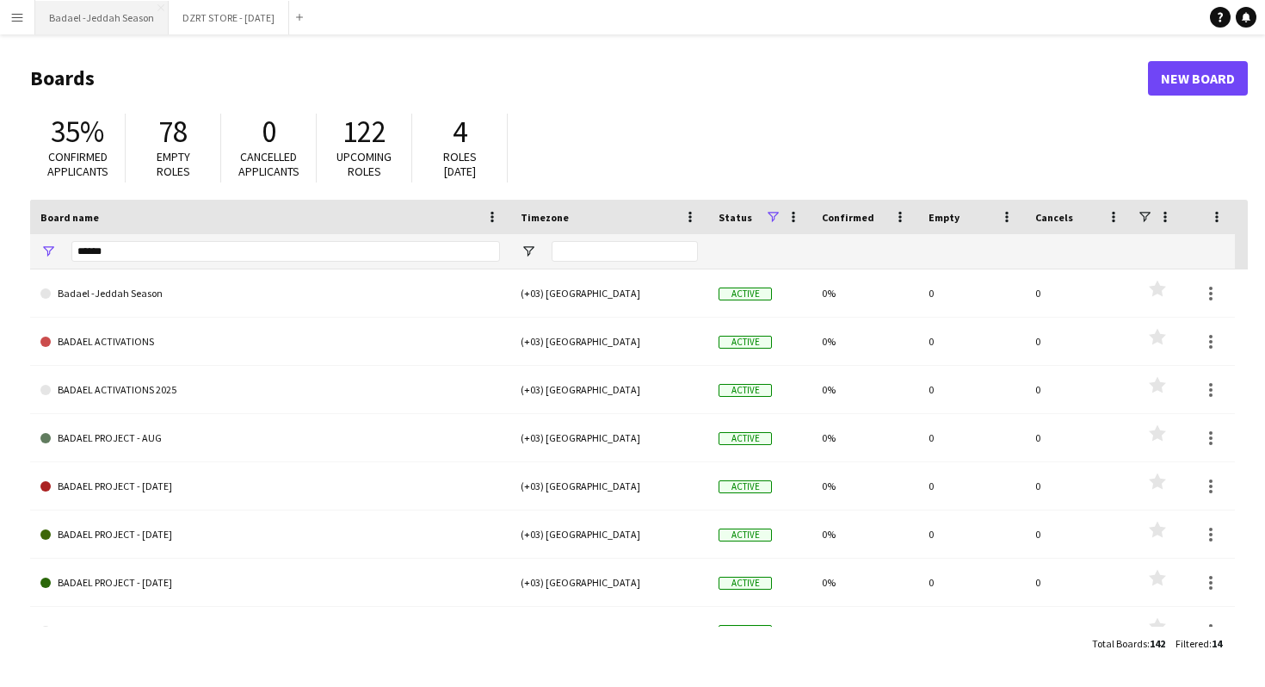
click at [108, 18] on button "Badael -Jeddah Season Close" at bounding box center [101, 18] width 133 height 34
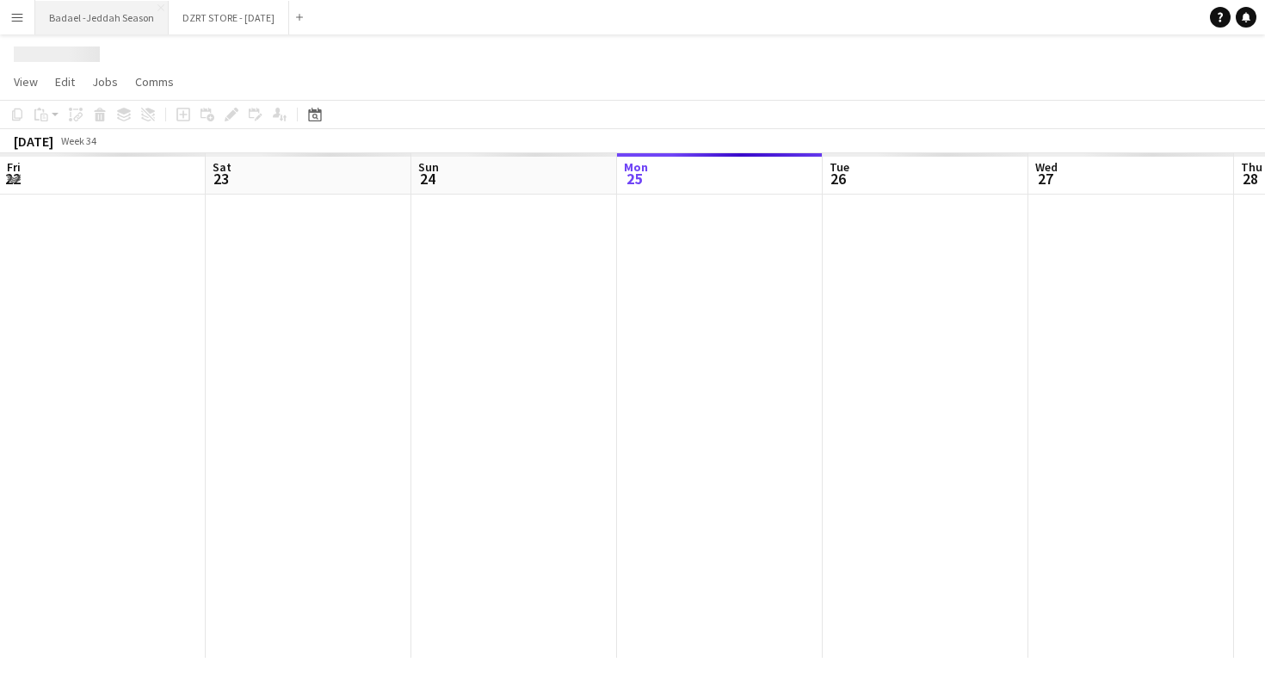
scroll to position [0, 411]
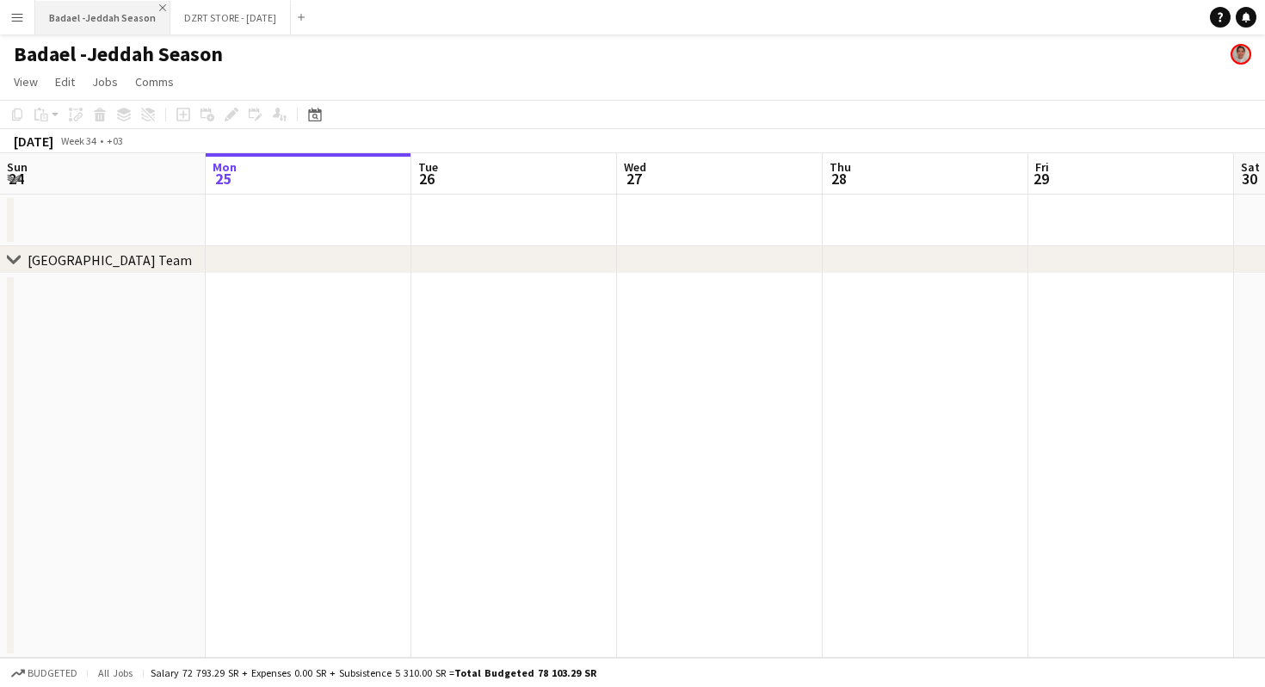
click at [159, 4] on app-icon "Close" at bounding box center [162, 7] width 7 height 7
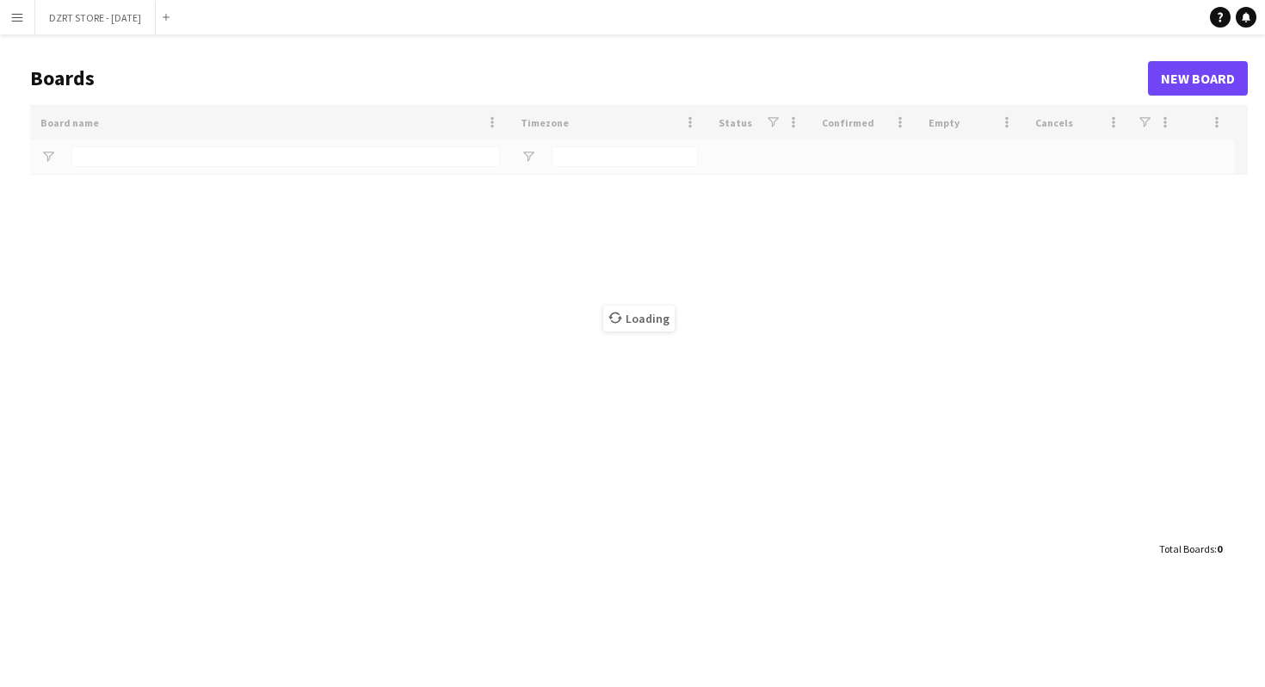
type input "******"
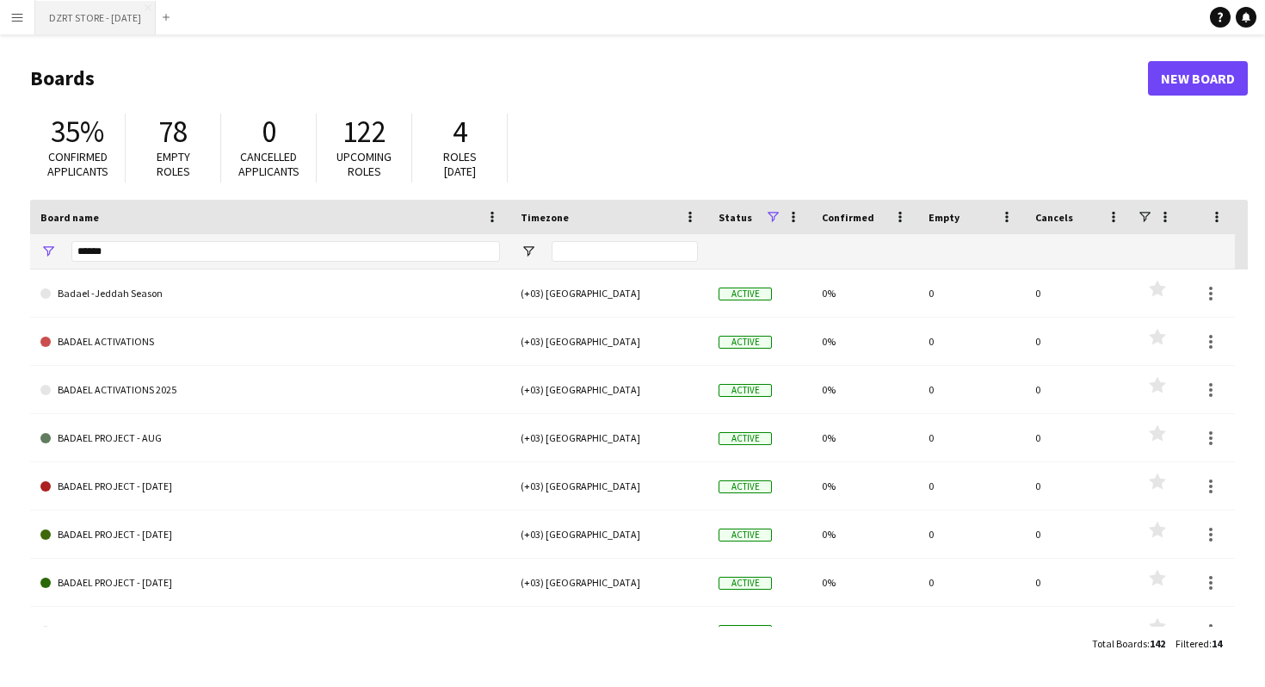
click at [101, 17] on button "DZRT STORE - [DATE] Close" at bounding box center [95, 18] width 121 height 34
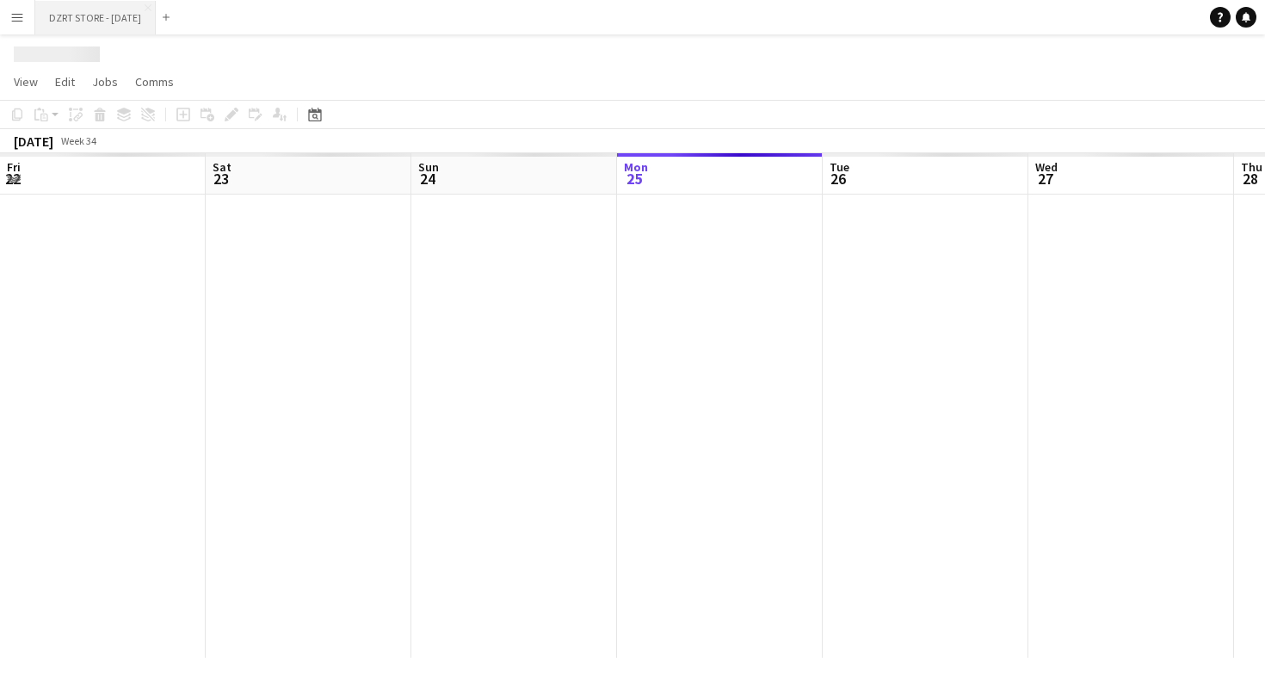
scroll to position [0, 411]
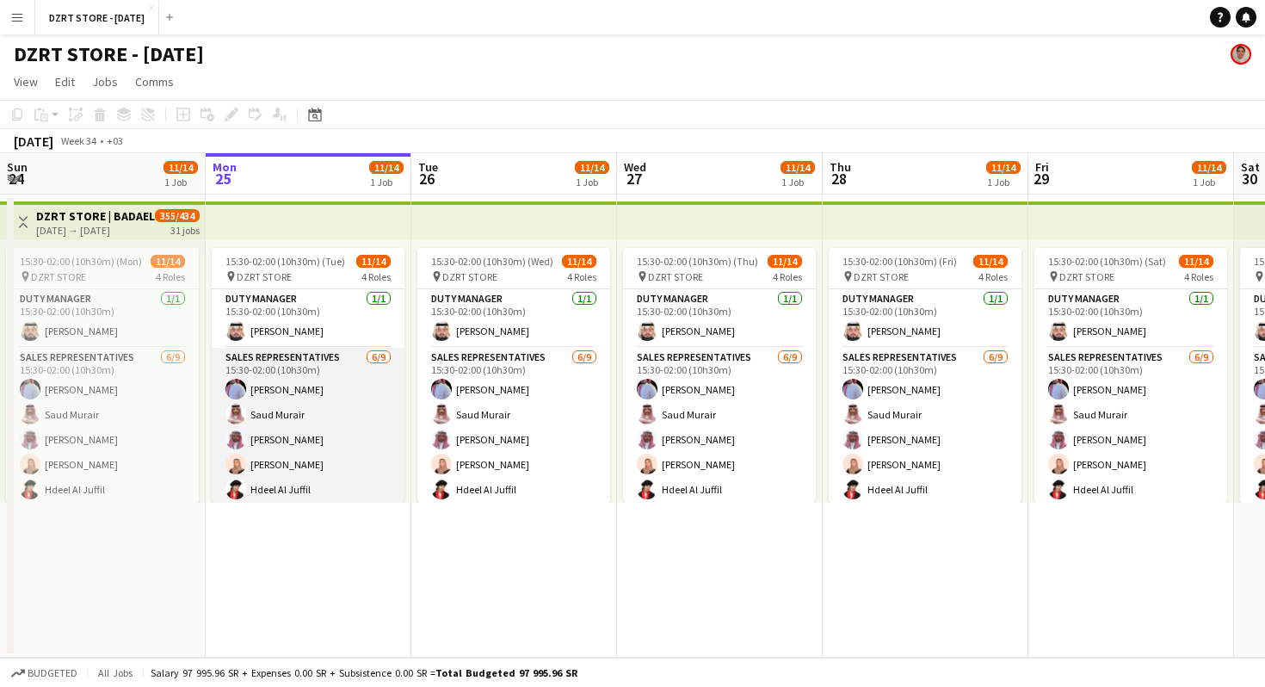
click at [368, 453] on app-card-role "SALES REPRESENTATIVES 6/9 15:30-02:00 (10h30m) Abdulrahman Mammdoh Saud Murair …" at bounding box center [308, 477] width 193 height 258
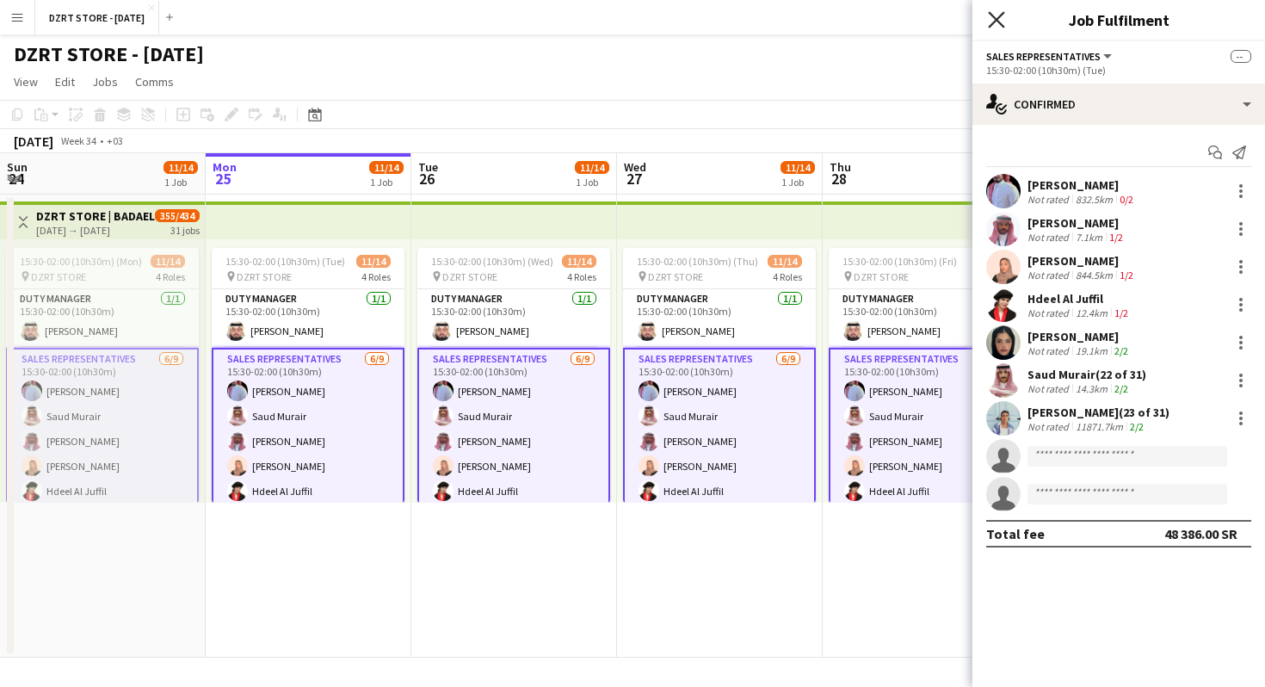
click at [994, 18] on icon at bounding box center [996, 19] width 16 height 16
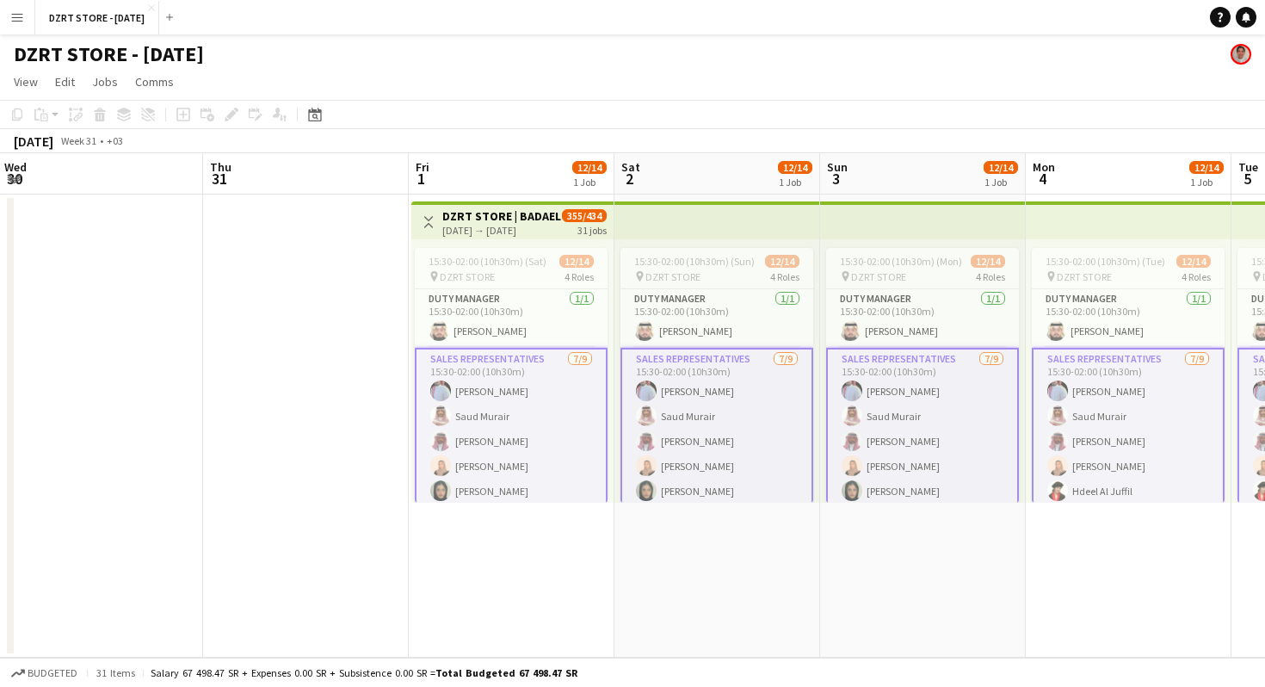
scroll to position [0, 476]
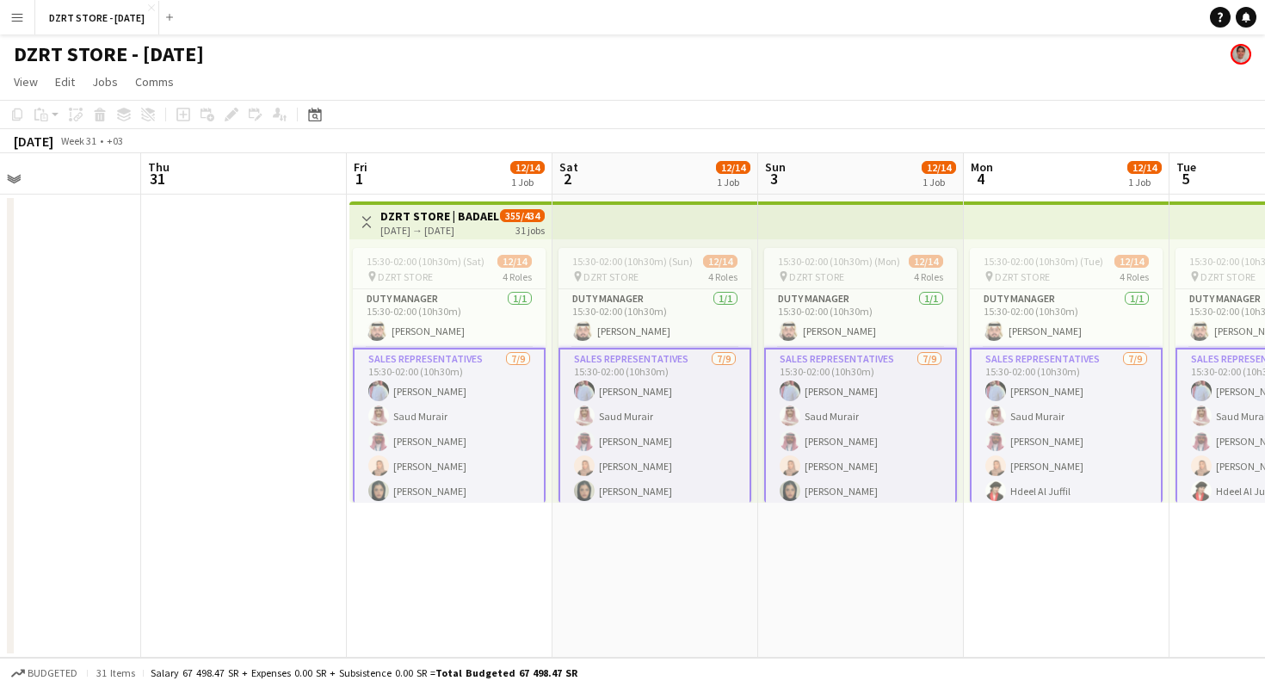
click at [677, 105] on app-toolbar "Copy Paste Paste Command V Paste with crew Command Shift V Paste linked Job Del…" at bounding box center [632, 114] width 1265 height 29
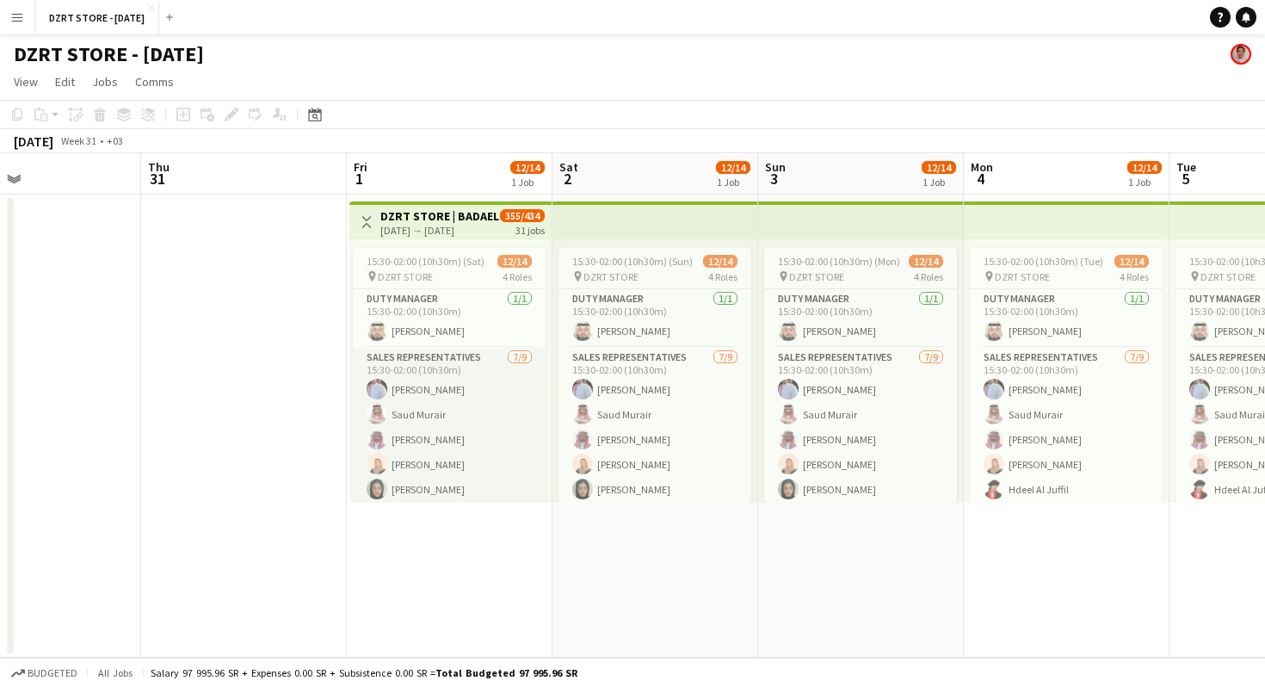
click at [482, 448] on app-card-role "SALES REPRESENTATIVES 7/9 15:30-02:00 (10h30m) Abdulrahman Mammdoh Saud Murair …" at bounding box center [449, 477] width 193 height 258
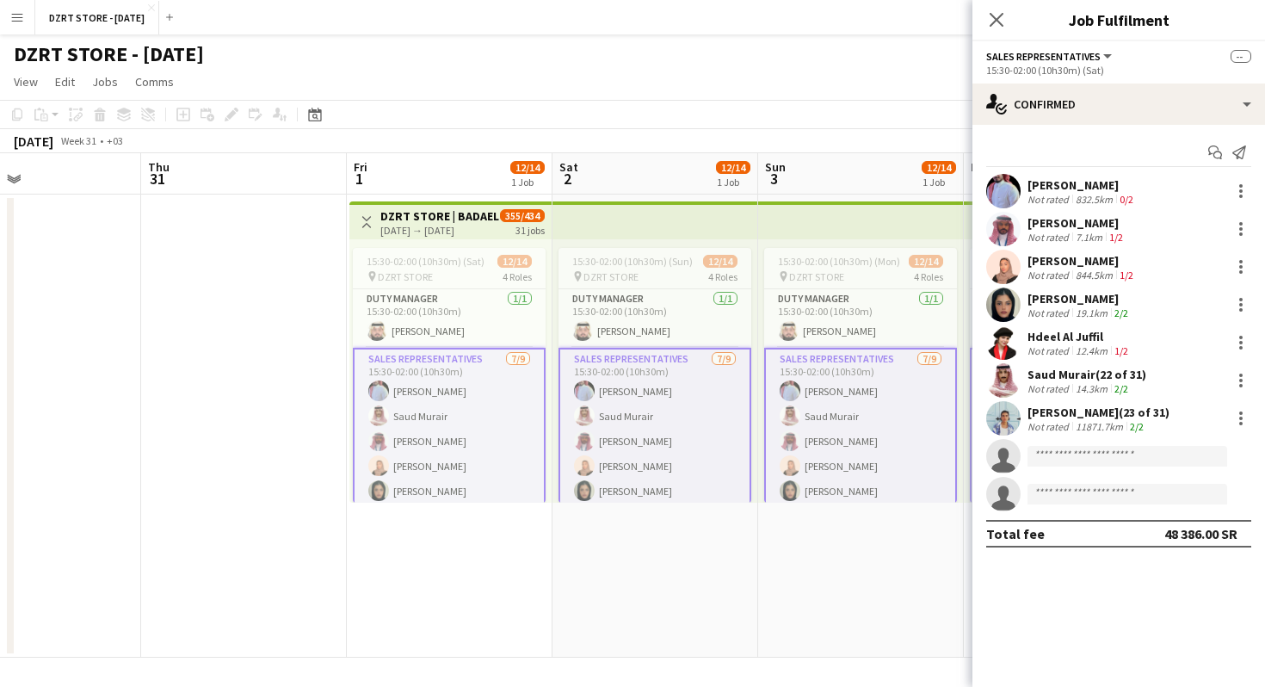
click at [475, 455] on app-card-role "SALES REPRESENTATIVES 7/9 15:30-02:00 (10h30m) Abdulrahman Mammdoh Saud Murair …" at bounding box center [449, 479] width 193 height 262
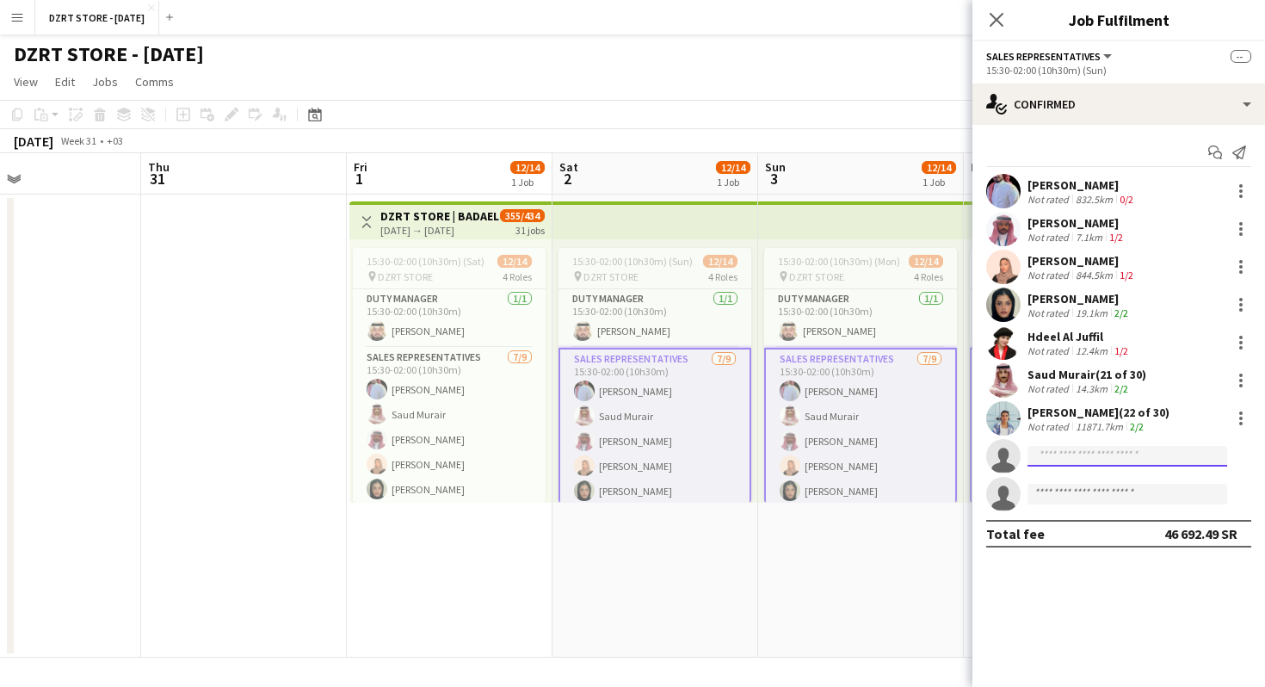
click at [1075, 459] on input at bounding box center [1128, 456] width 200 height 21
paste input "**********"
click at [1045, 455] on input "**********" at bounding box center [1128, 456] width 200 height 21
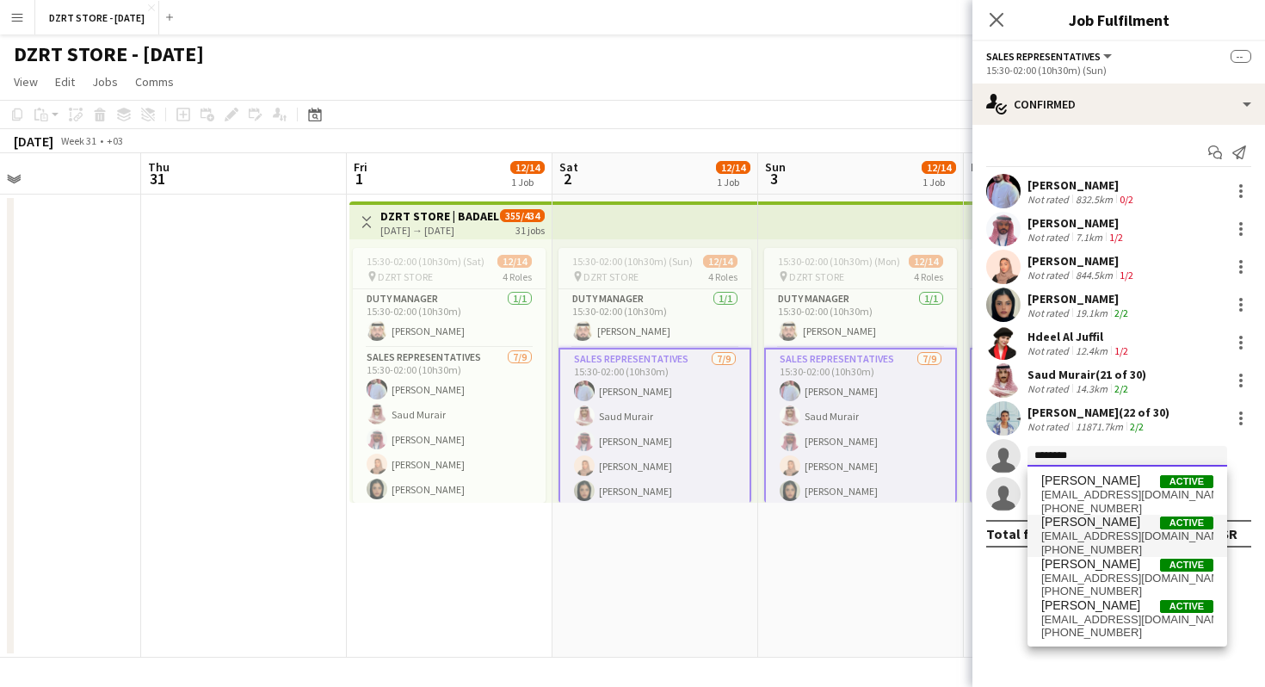
type input "********"
click at [1060, 533] on span "ssaarroonnaa555@gmail.com" at bounding box center [1128, 536] width 172 height 14
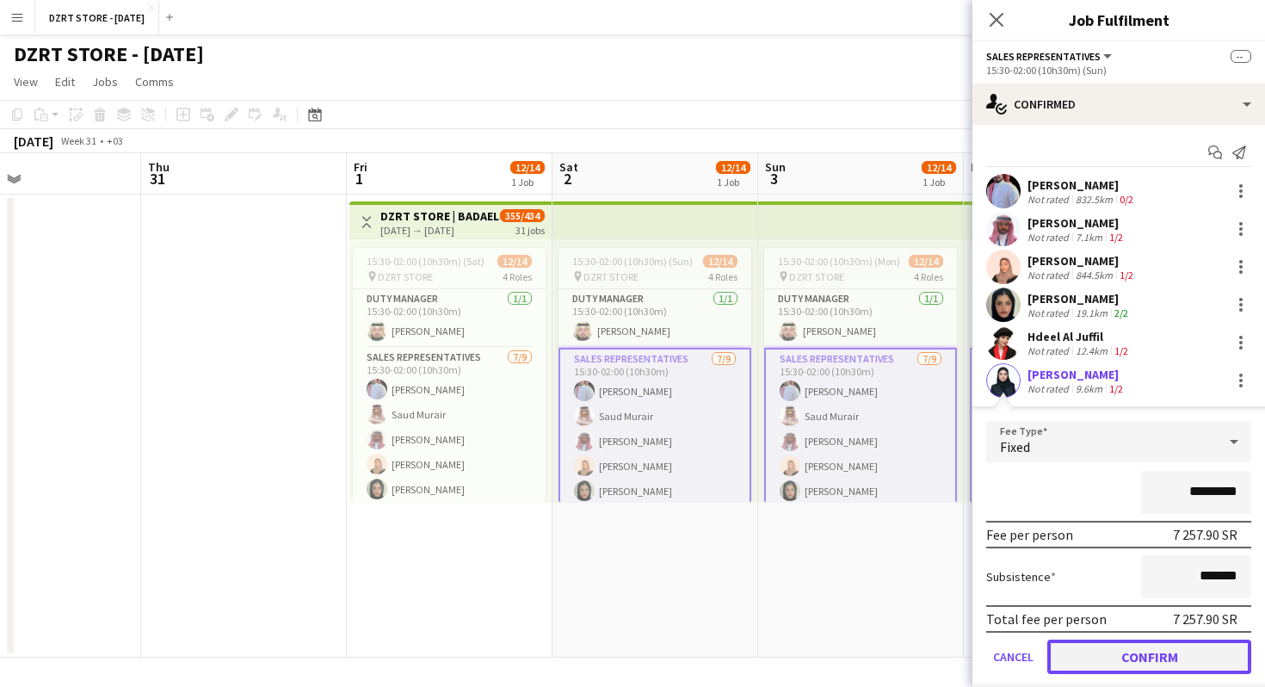
click at [1098, 660] on button "Confirm" at bounding box center [1150, 657] width 204 height 34
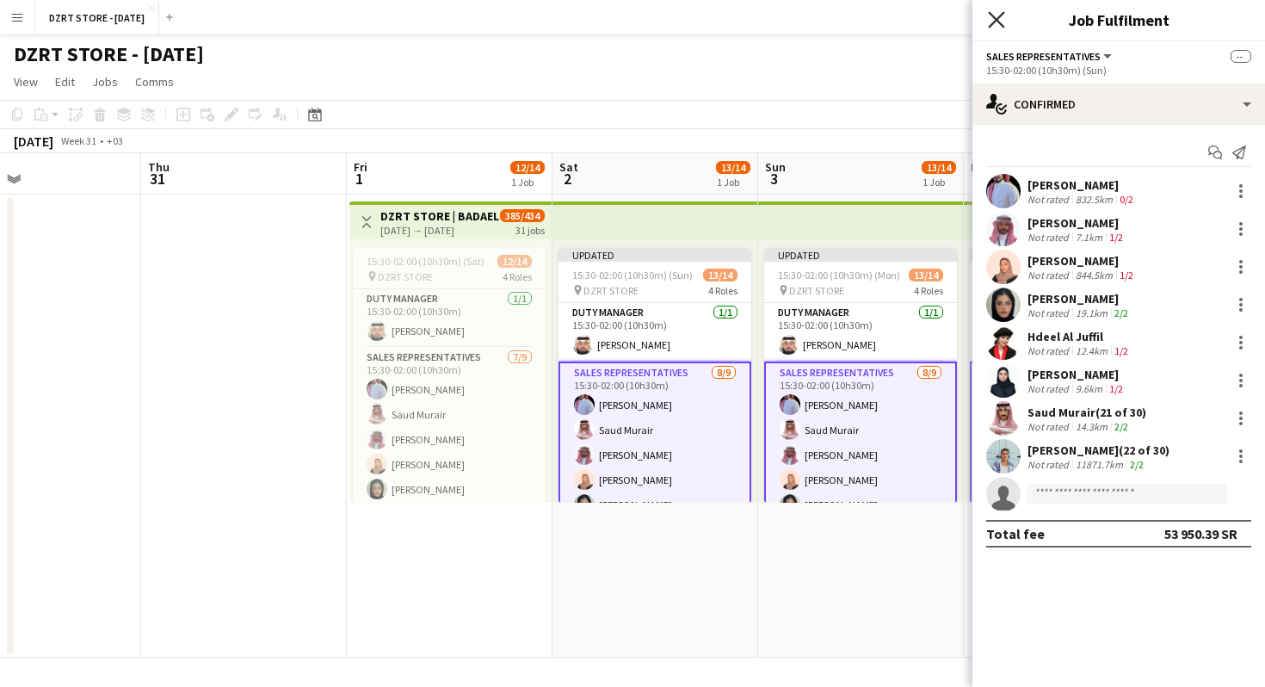
click at [995, 18] on icon at bounding box center [996, 19] width 16 height 16
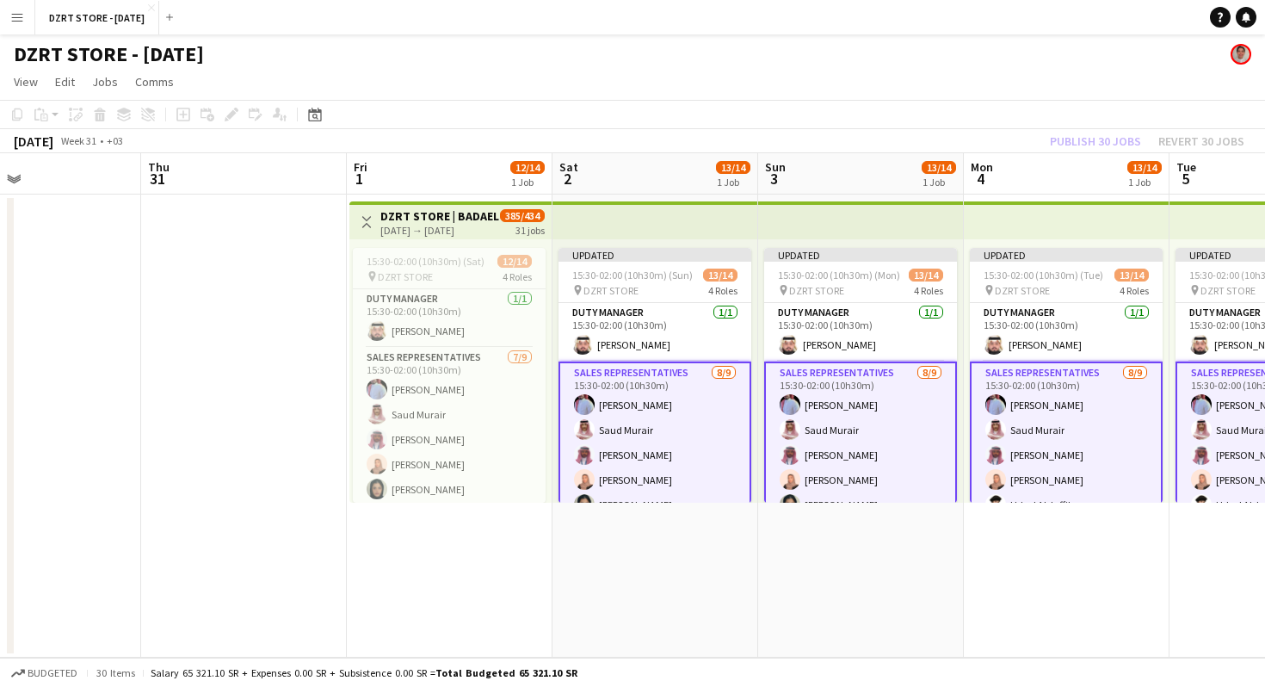
click at [656, 223] on app-top-bar at bounding box center [656, 220] width 206 height 38
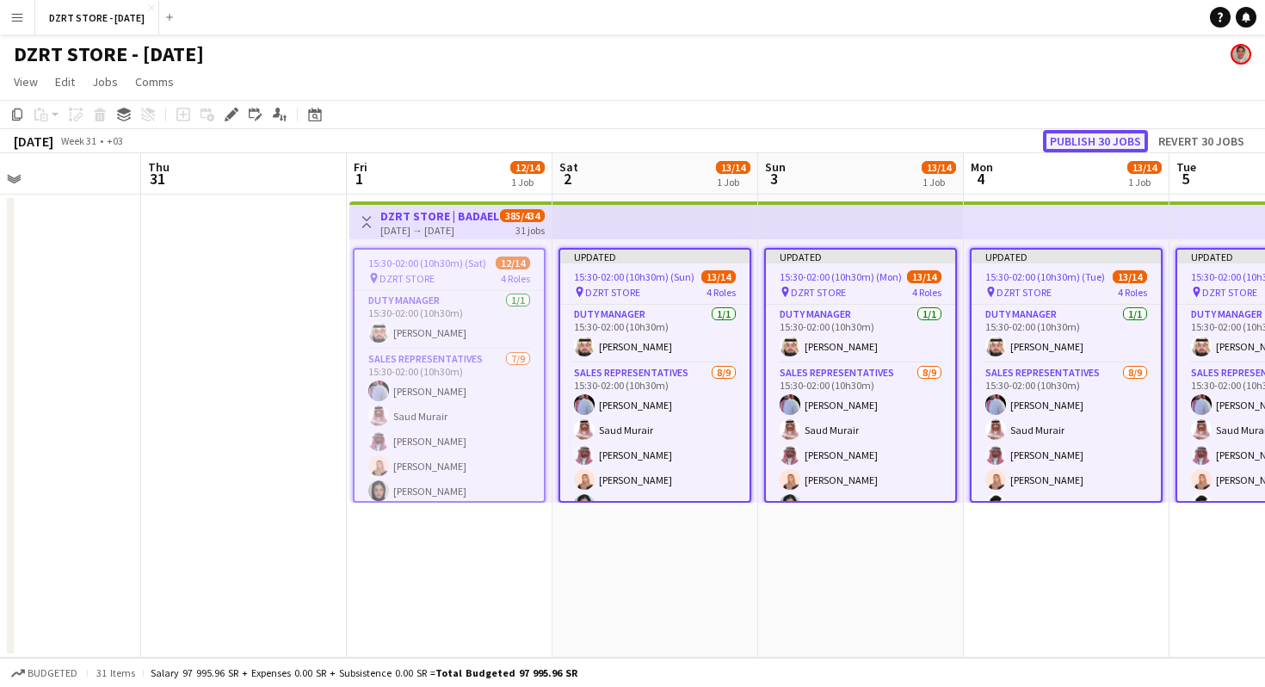
click at [1105, 133] on button "Publish 30 jobs" at bounding box center [1095, 141] width 105 height 22
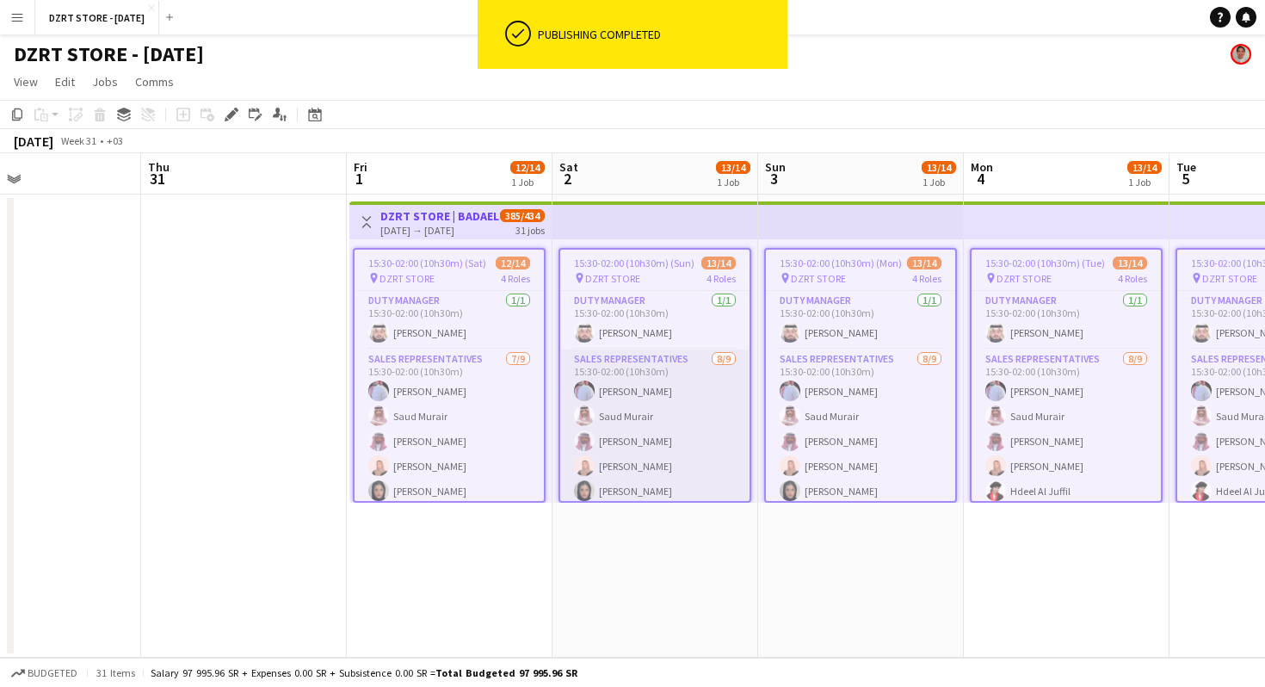
click at [694, 463] on app-card-role "SALES REPRESENTATIVES 8/9 15:30-02:00 (10h30m) Abdulrahman Mammdoh Saud Murair …" at bounding box center [654, 478] width 189 height 258
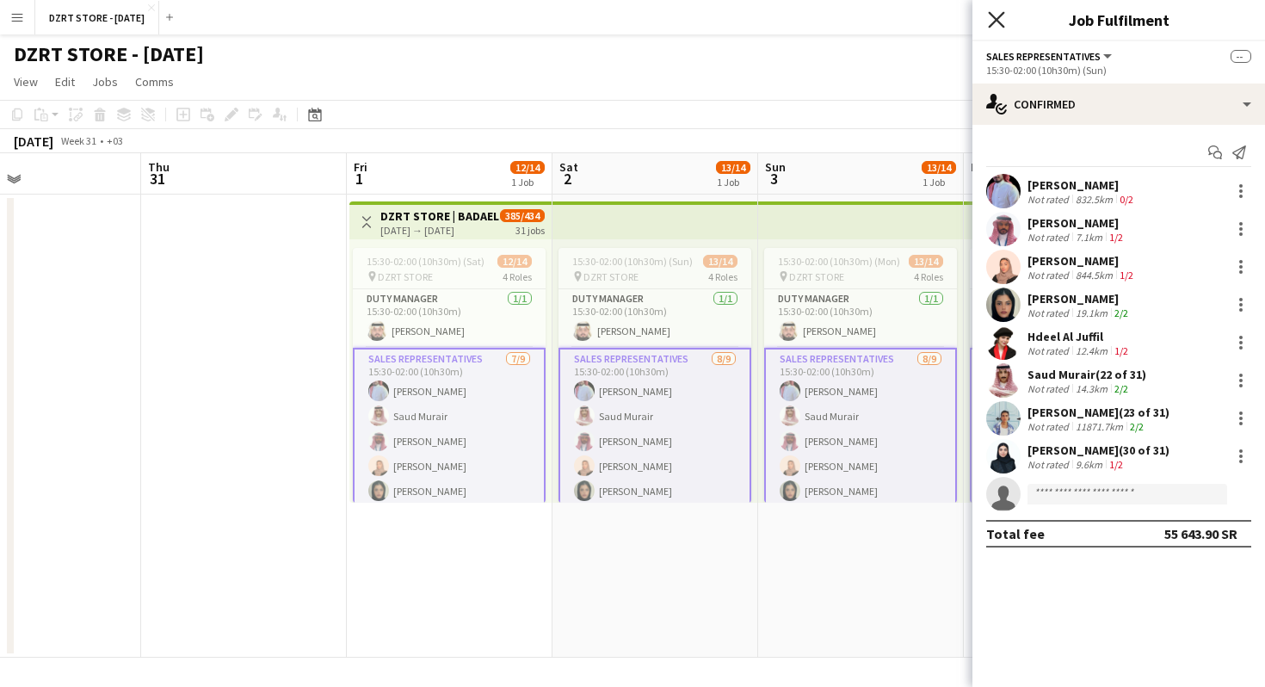
click at [996, 22] on icon "Close pop-in" at bounding box center [996, 19] width 16 height 16
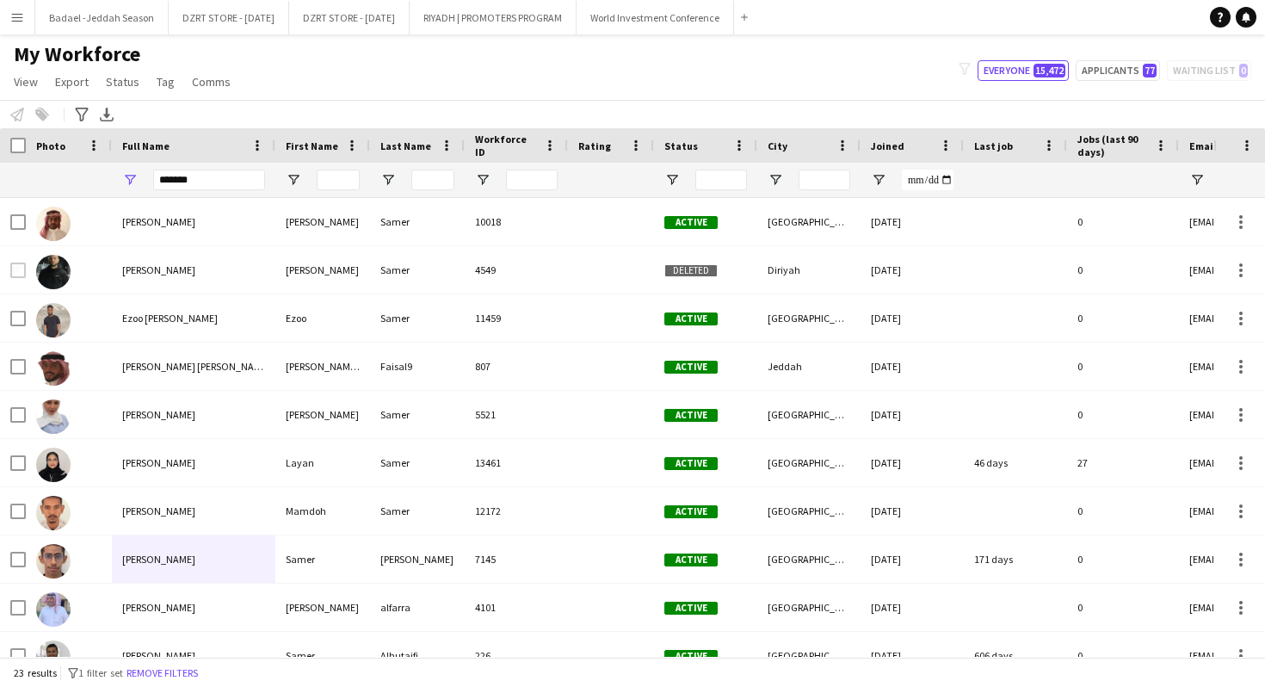
scroll to position [228, 0]
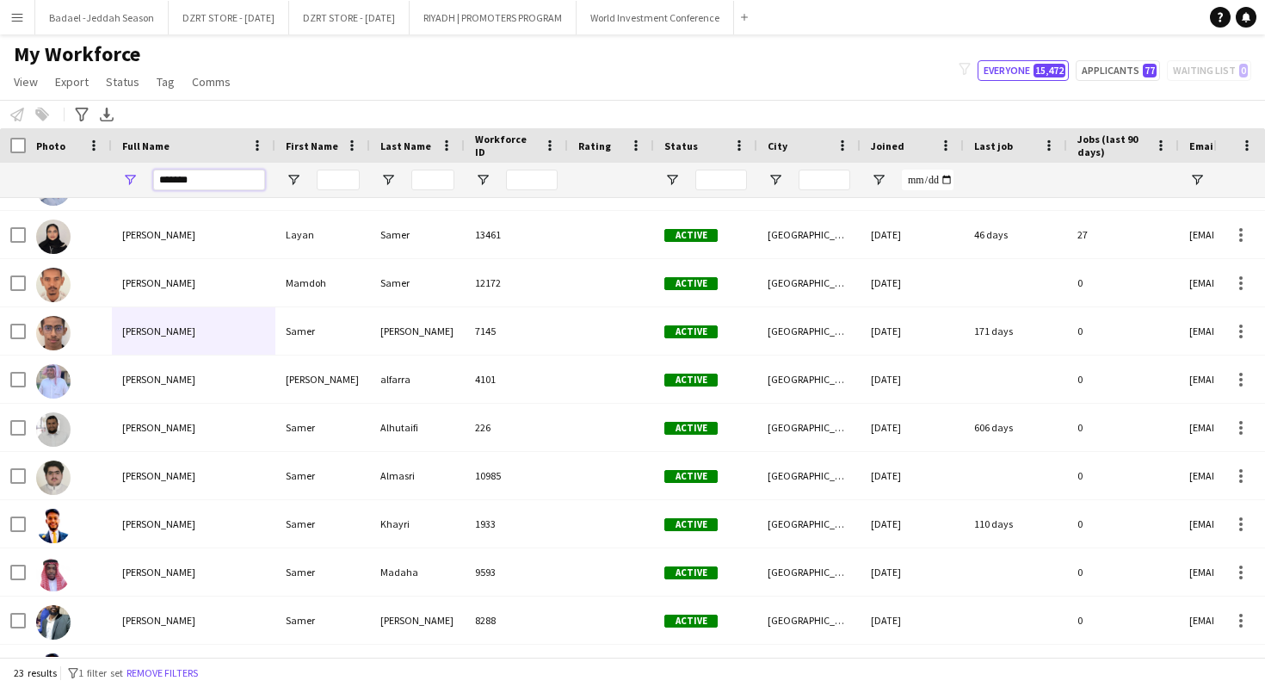
click at [228, 177] on input "*****" at bounding box center [209, 180] width 112 height 21
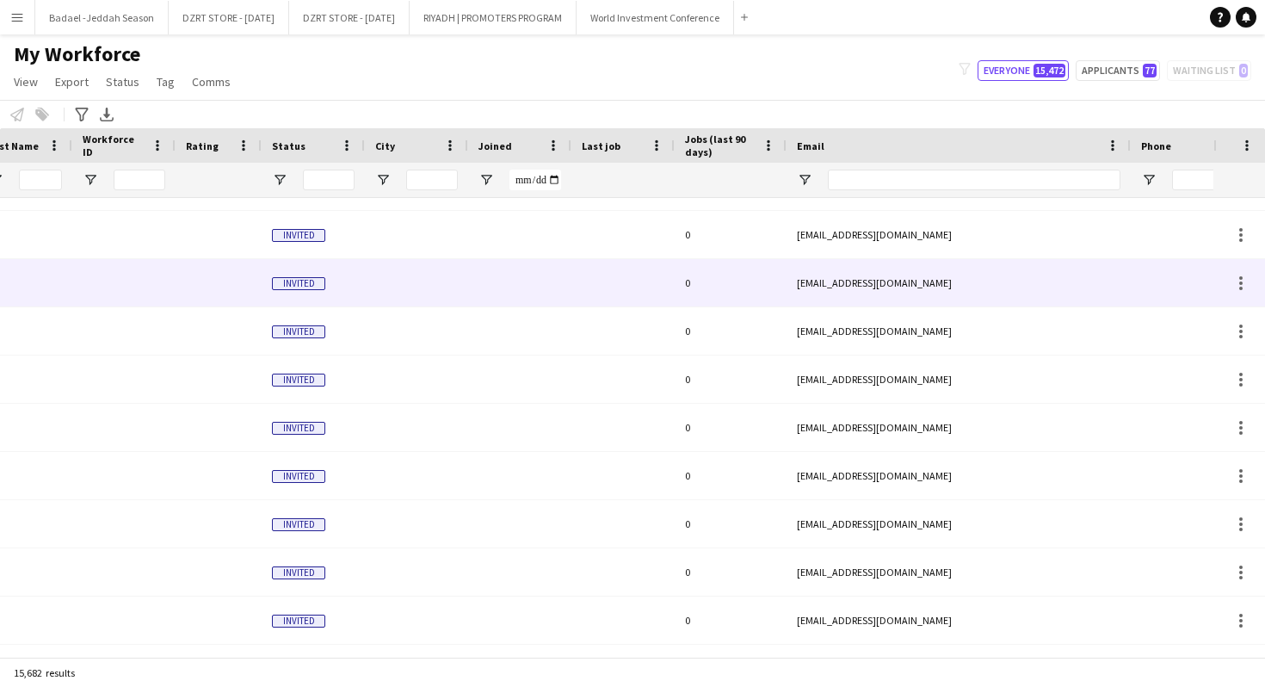
scroll to position [0, 0]
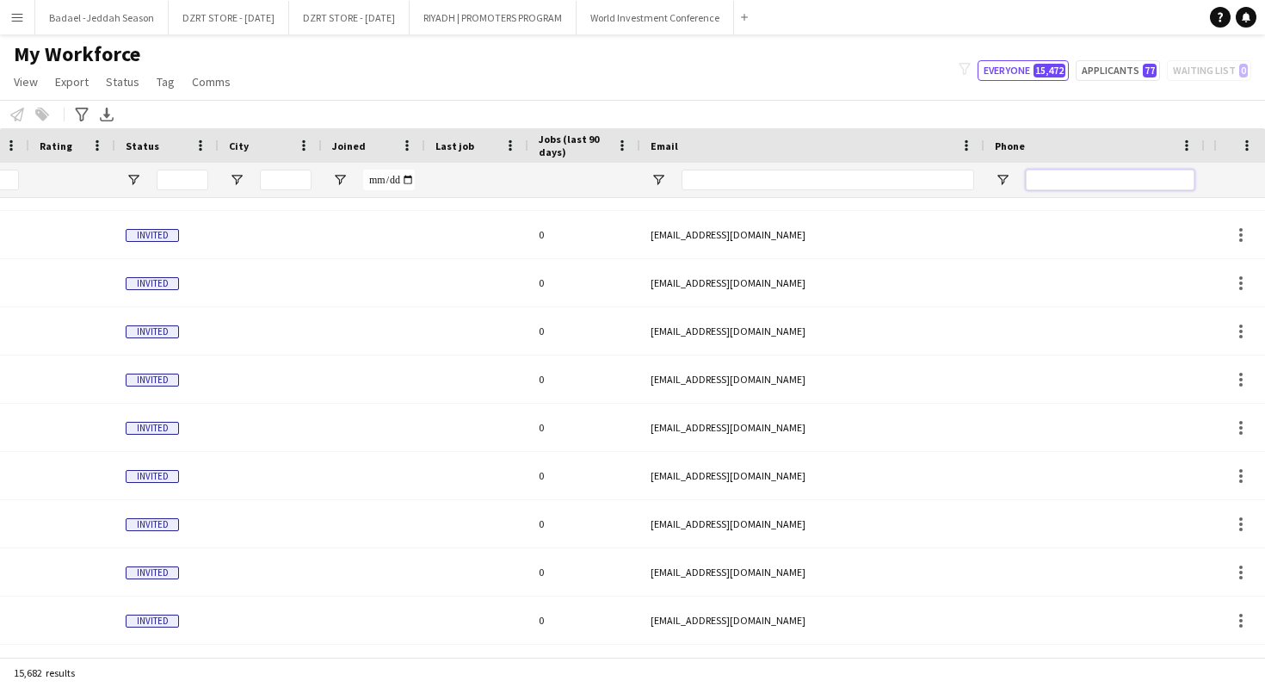
click at [1088, 174] on input "Phone Filter Input" at bounding box center [1110, 180] width 169 height 21
paste input "**********"
type input "**********"
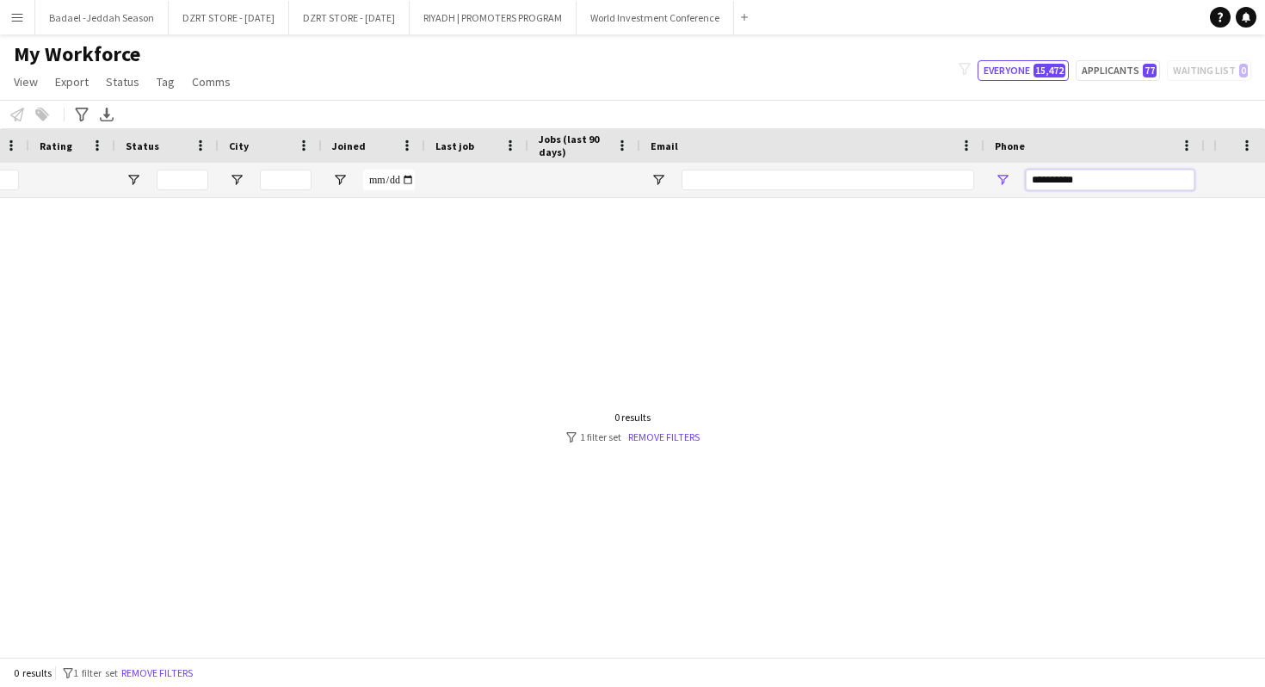
click at [1088, 175] on input "**********" at bounding box center [1110, 180] width 169 height 21
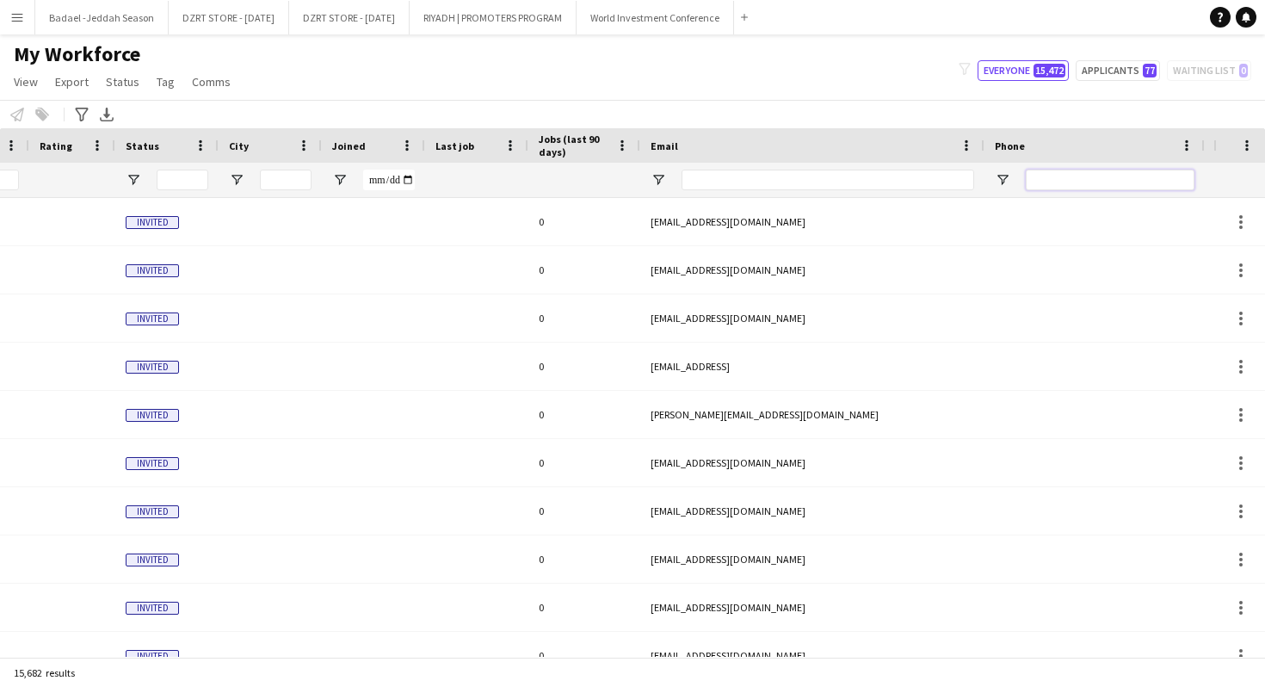
paste input "*********"
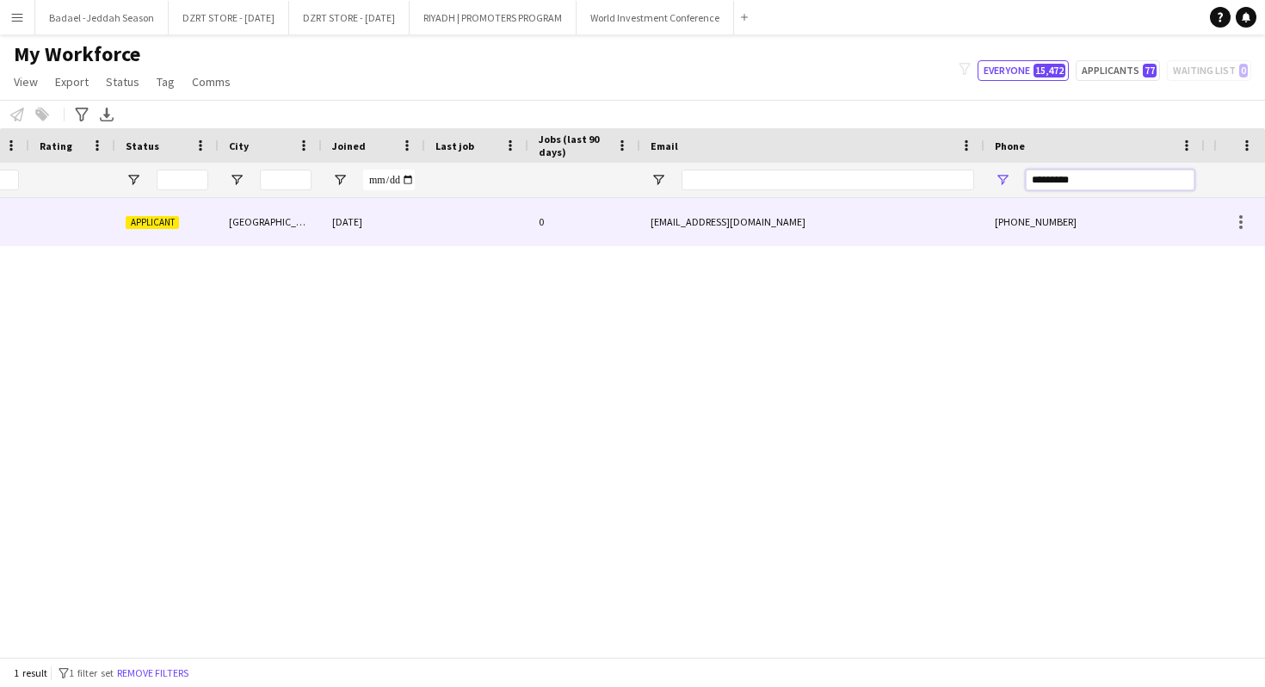
type input "*********"
click at [544, 230] on div "0" at bounding box center [584, 221] width 112 height 47
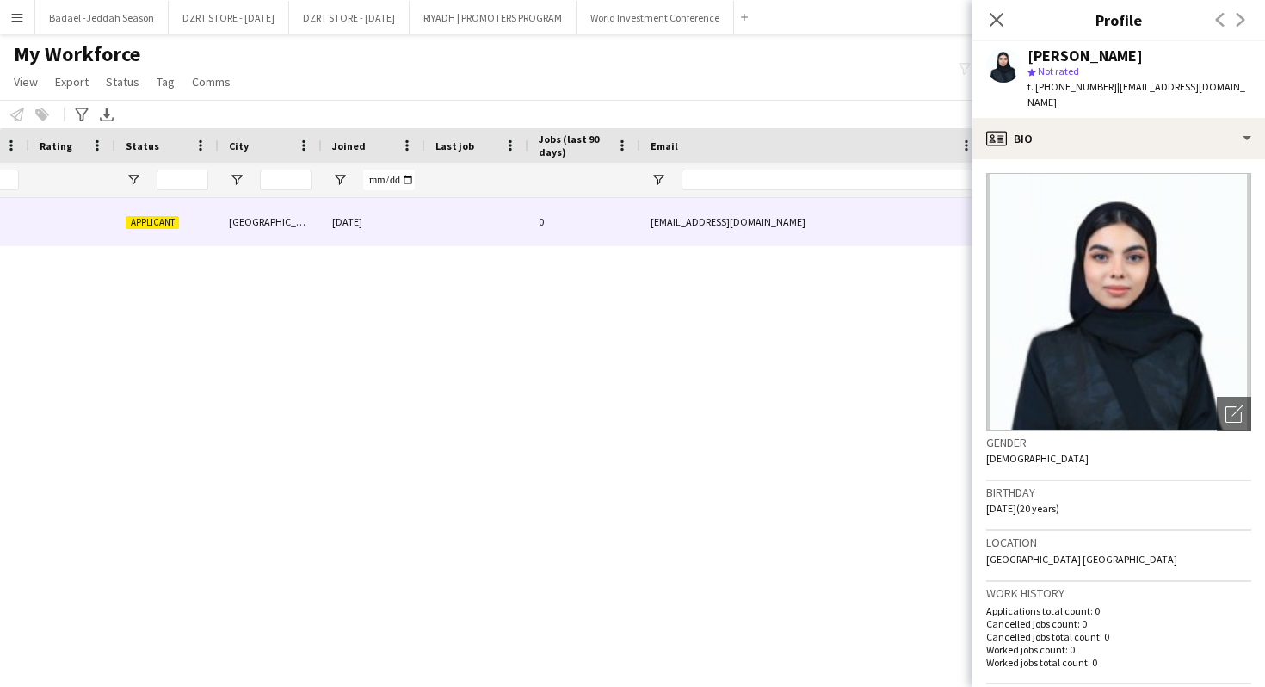
click at [1092, 53] on div "Sarah Alhariri" at bounding box center [1085, 55] width 115 height 15
copy div "Sarah Alhariri"
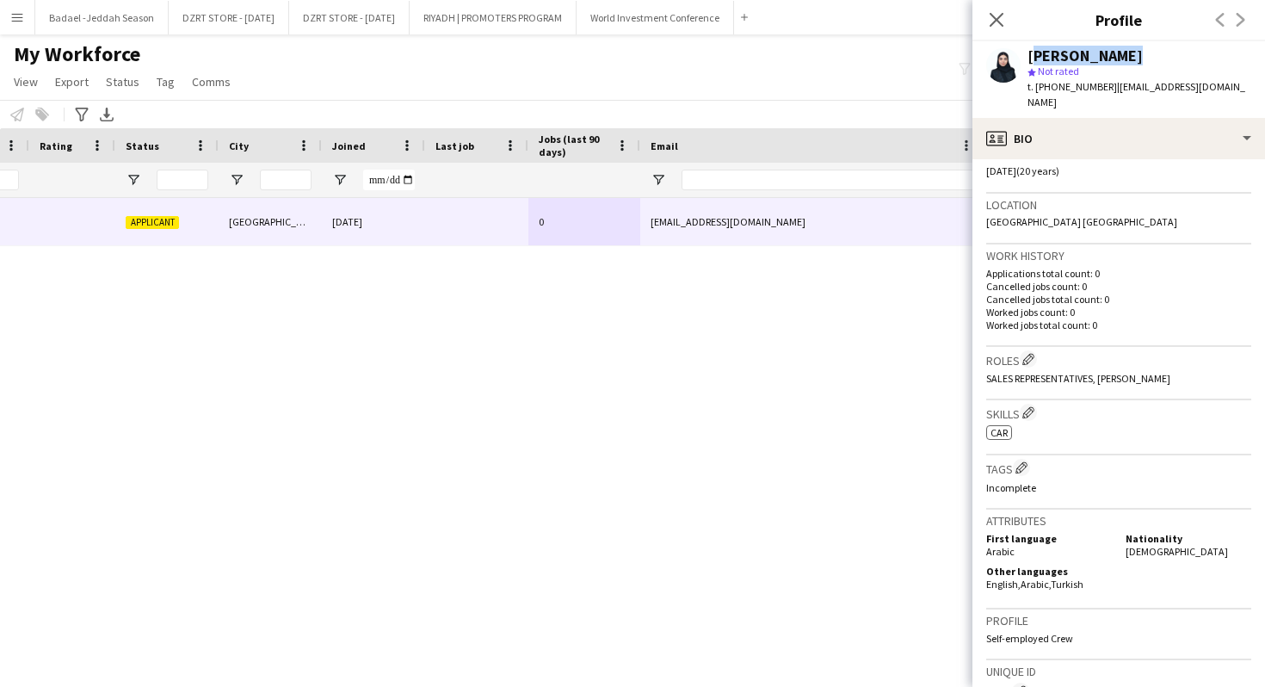
scroll to position [655, 0]
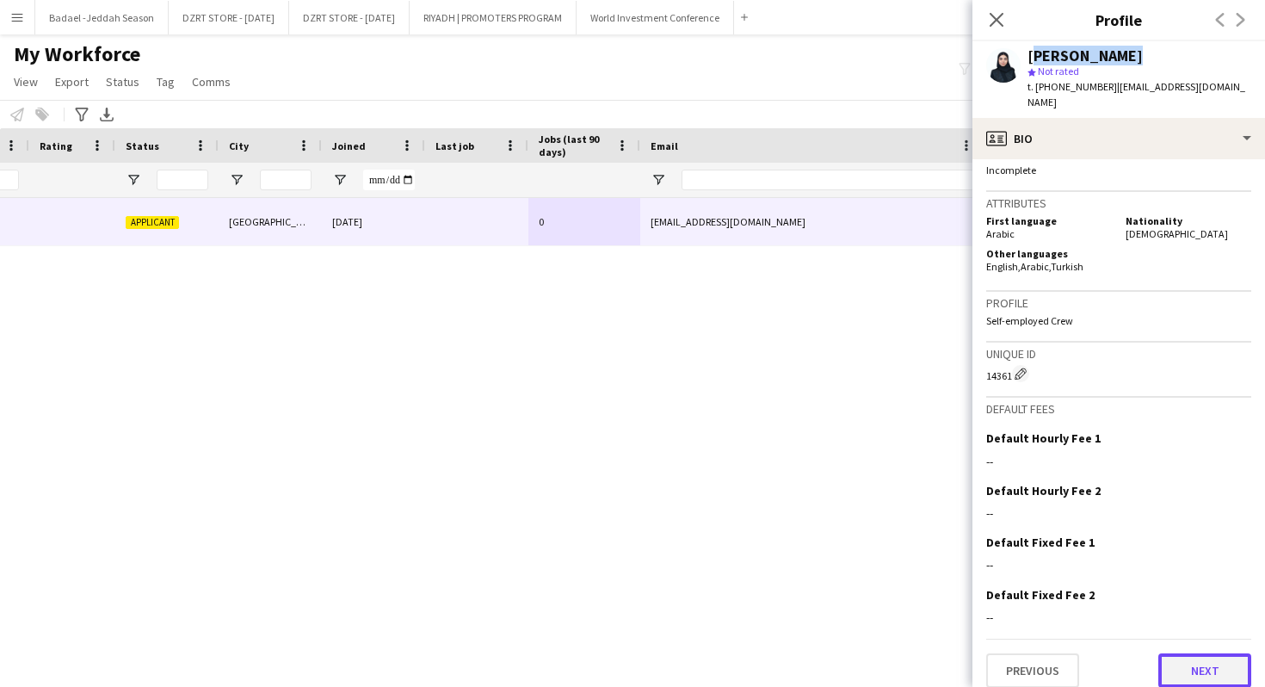
click at [1190, 662] on button "Next" at bounding box center [1205, 670] width 93 height 34
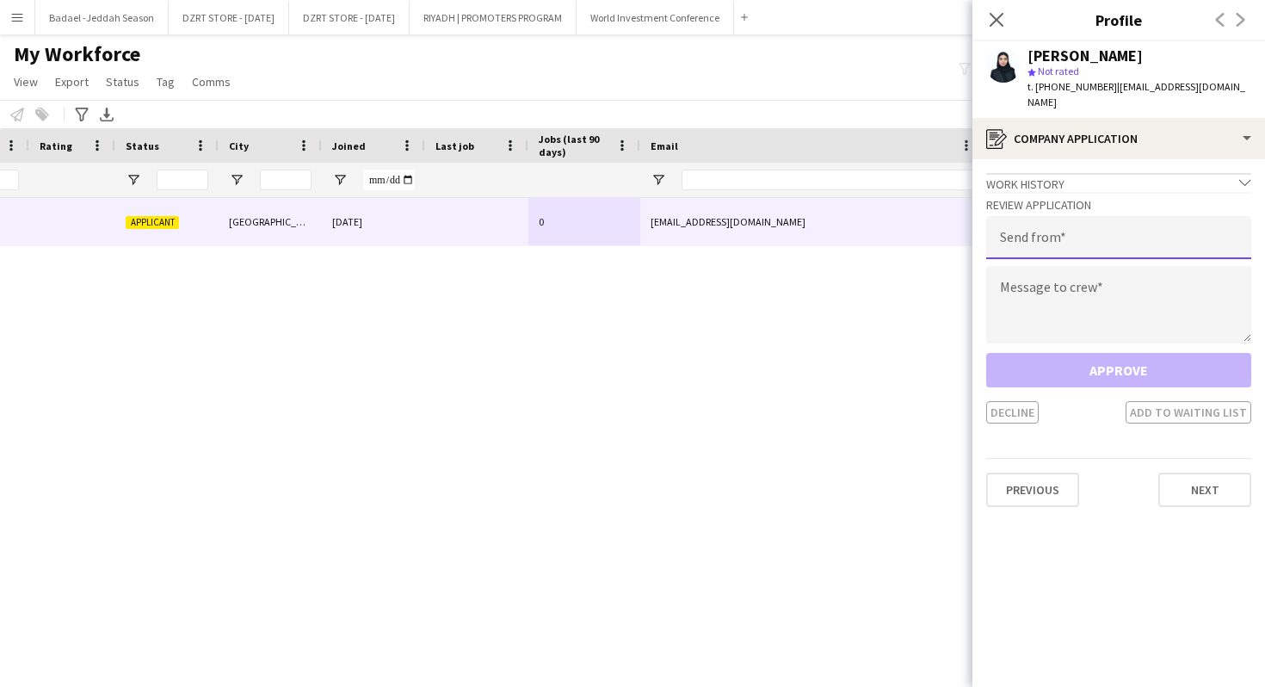
click at [1097, 223] on input "email" at bounding box center [1118, 237] width 265 height 43
type input "**********"
click at [1091, 276] on textarea at bounding box center [1118, 304] width 265 height 77
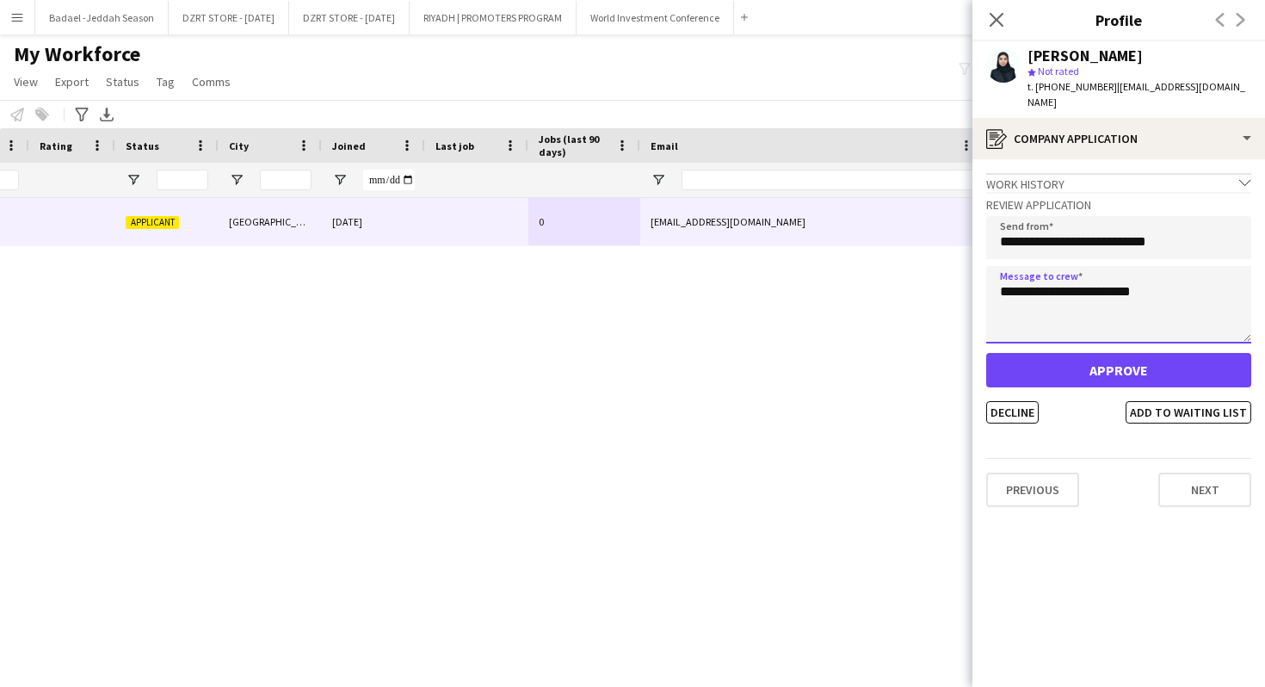
type textarea "**********"
click at [1092, 57] on div "Sarah Alhariri" at bounding box center [1085, 55] width 115 height 15
copy div "Sarah Alhariri"
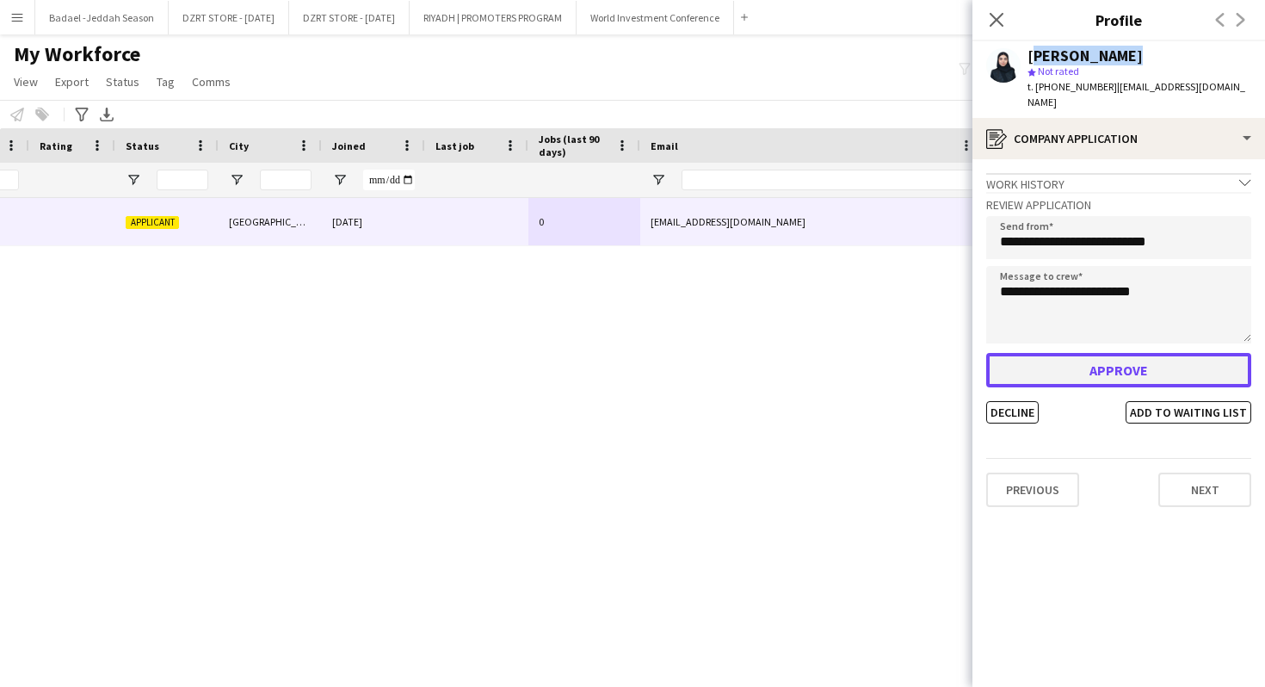
click at [1084, 353] on button "Approve" at bounding box center [1118, 370] width 265 height 34
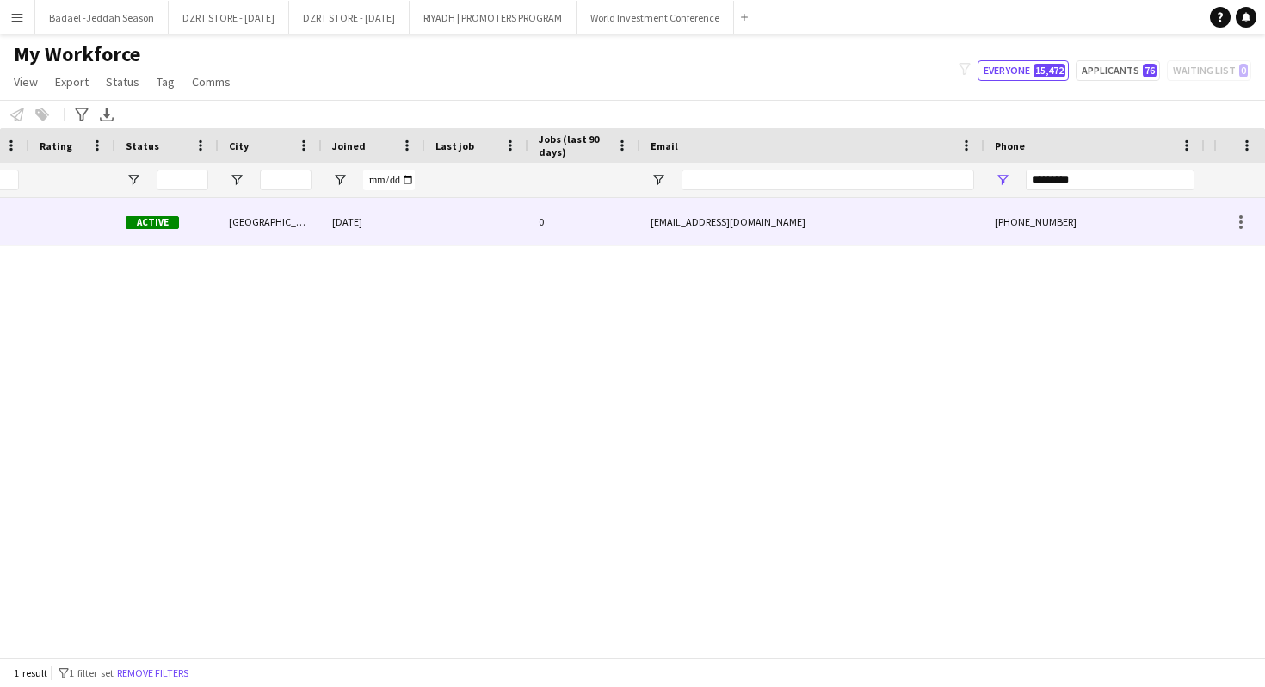
click at [664, 225] on div "ssaarroonnaa555@gmail.com" at bounding box center [812, 221] width 344 height 47
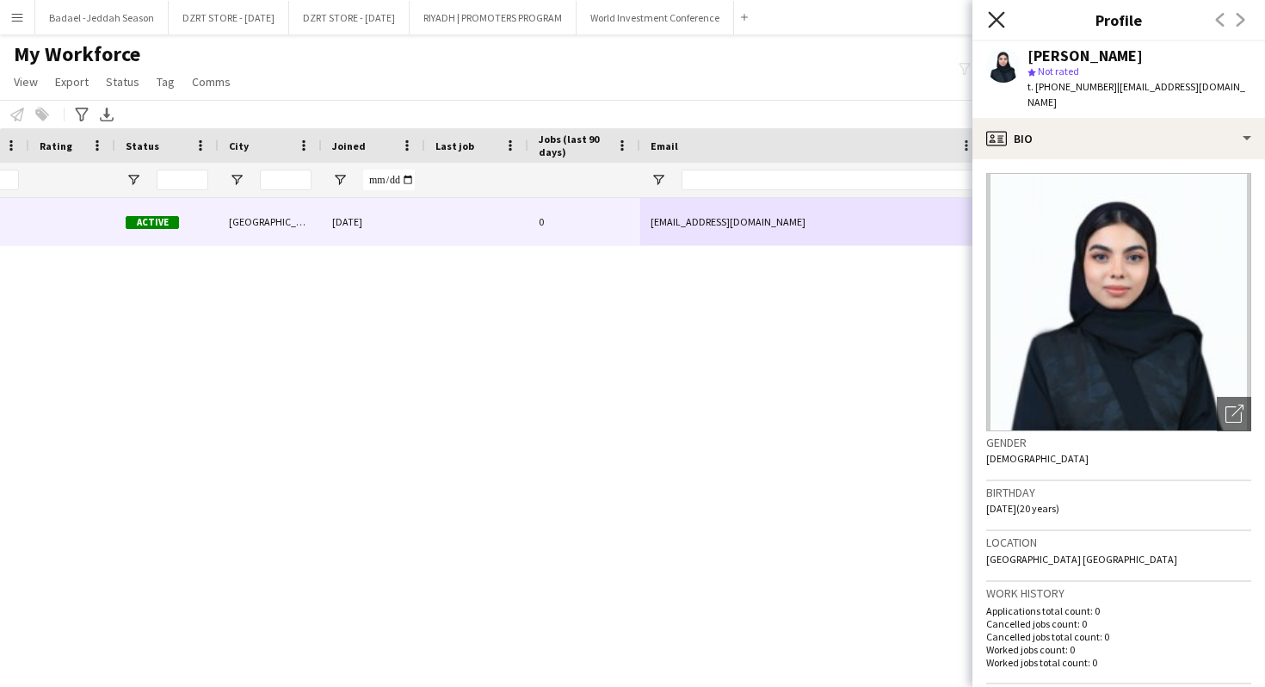
click at [993, 21] on icon "Close pop-in" at bounding box center [996, 19] width 16 height 16
